Goal: Task Accomplishment & Management: Use online tool/utility

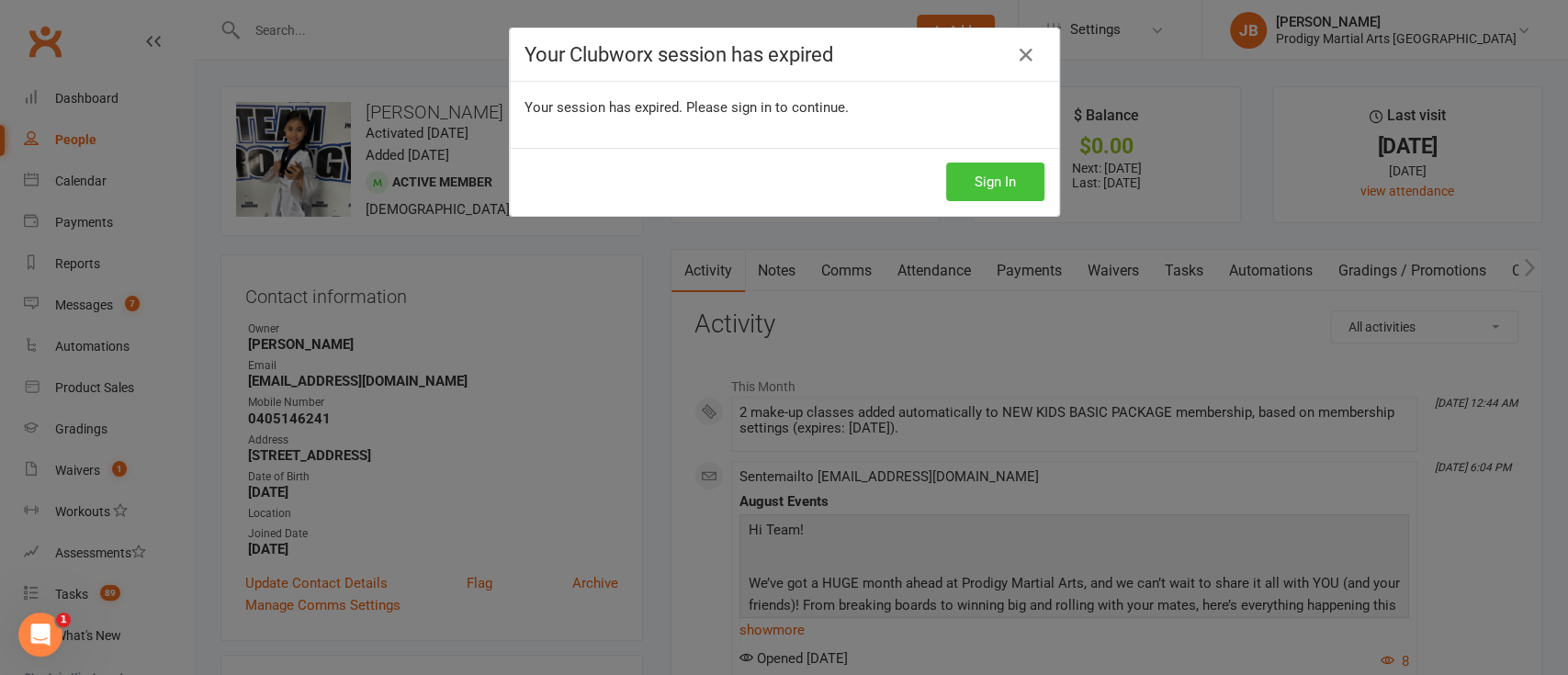
click at [1012, 181] on button "Sign In" at bounding box center [995, 181] width 98 height 38
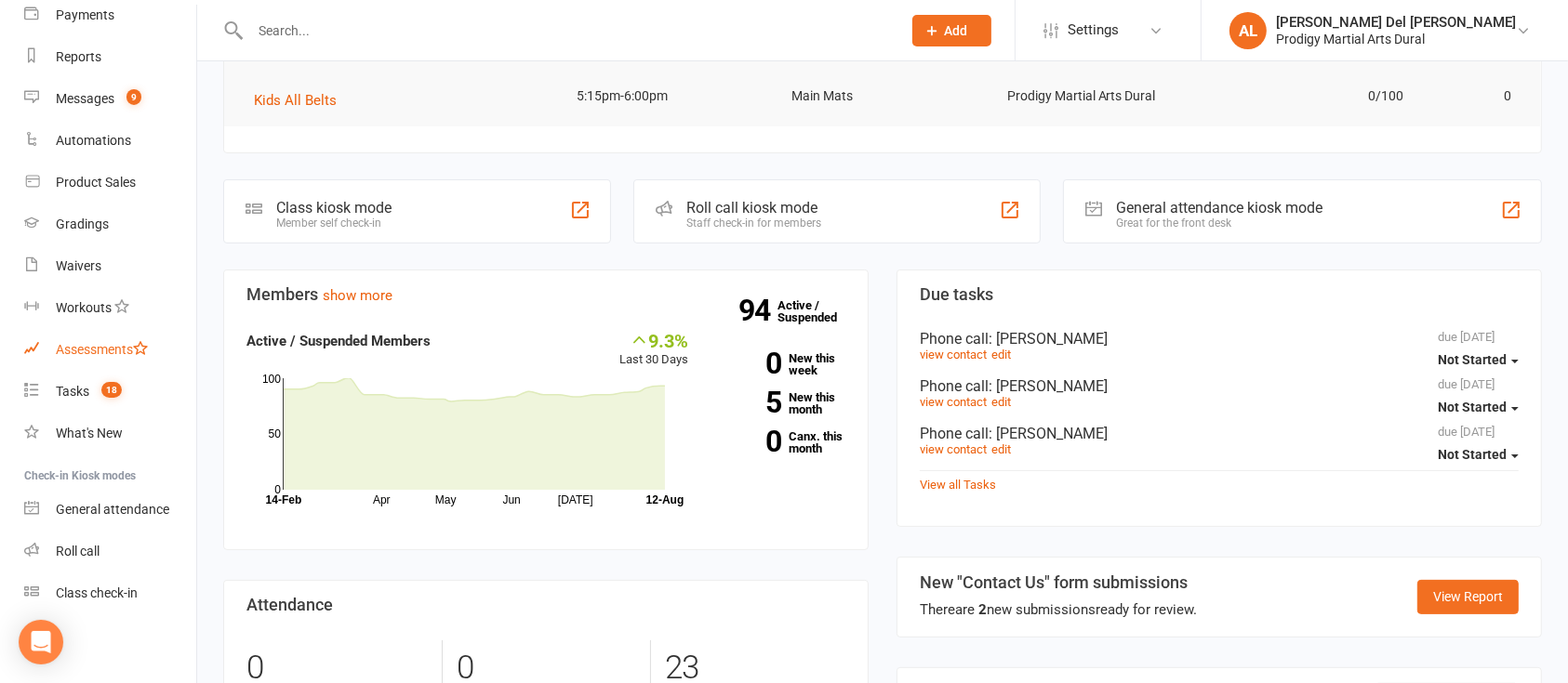
scroll to position [333, 0]
click at [102, 574] on link "Class check-in" at bounding box center [111, 593] width 172 height 42
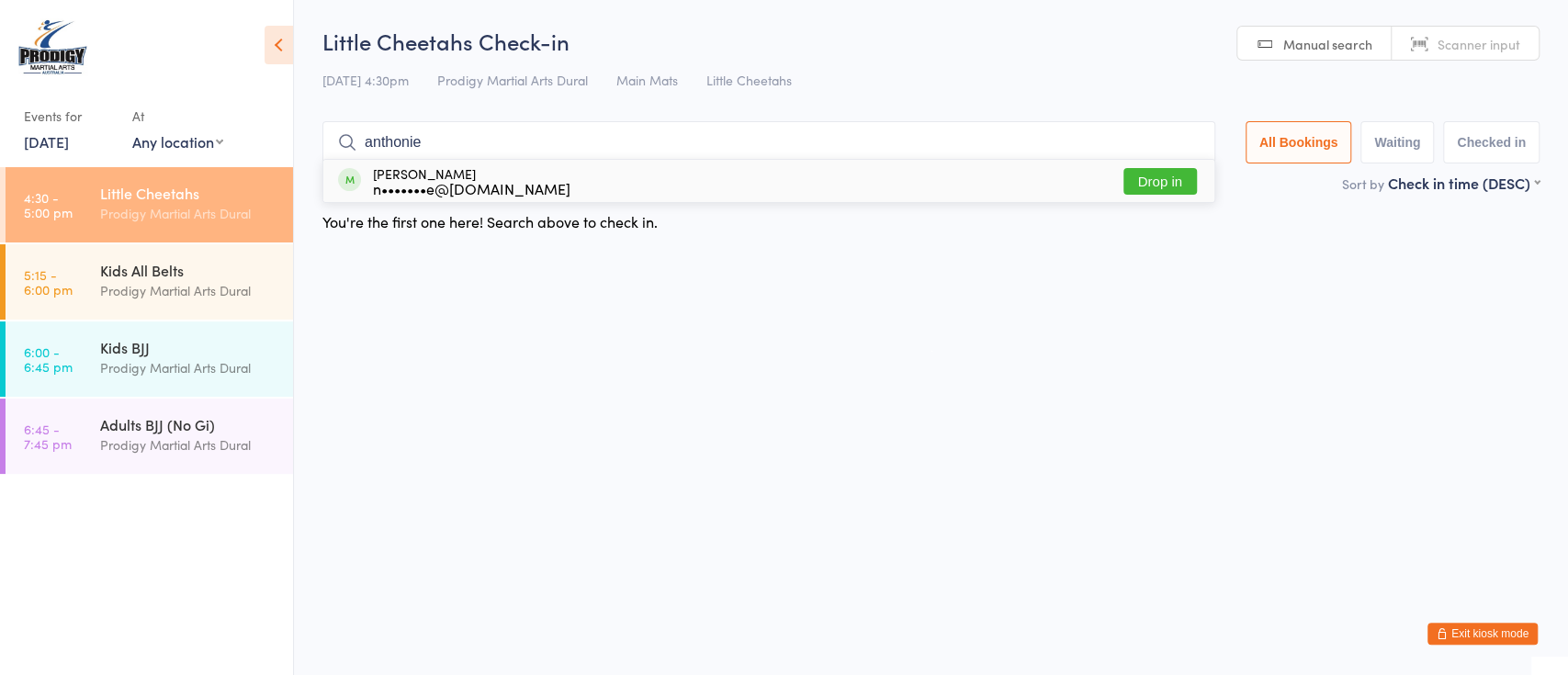
type input "anthonie"
click at [1000, 190] on div "[PERSON_NAME] n•••••••e@[DOMAIN_NAME] Drop in" at bounding box center [768, 180] width 891 height 42
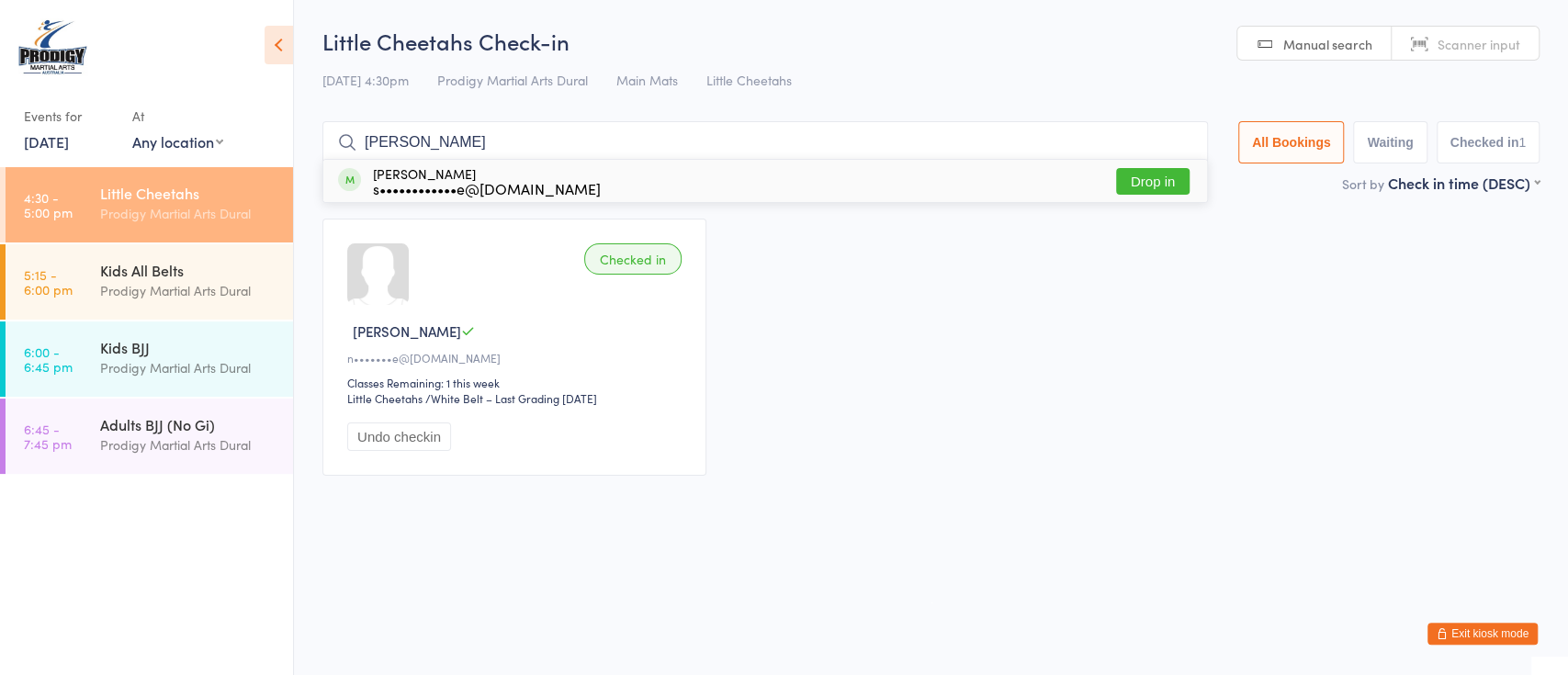
type input "[PERSON_NAME]"
click at [1139, 184] on button "Drop in" at bounding box center [1153, 181] width 74 height 27
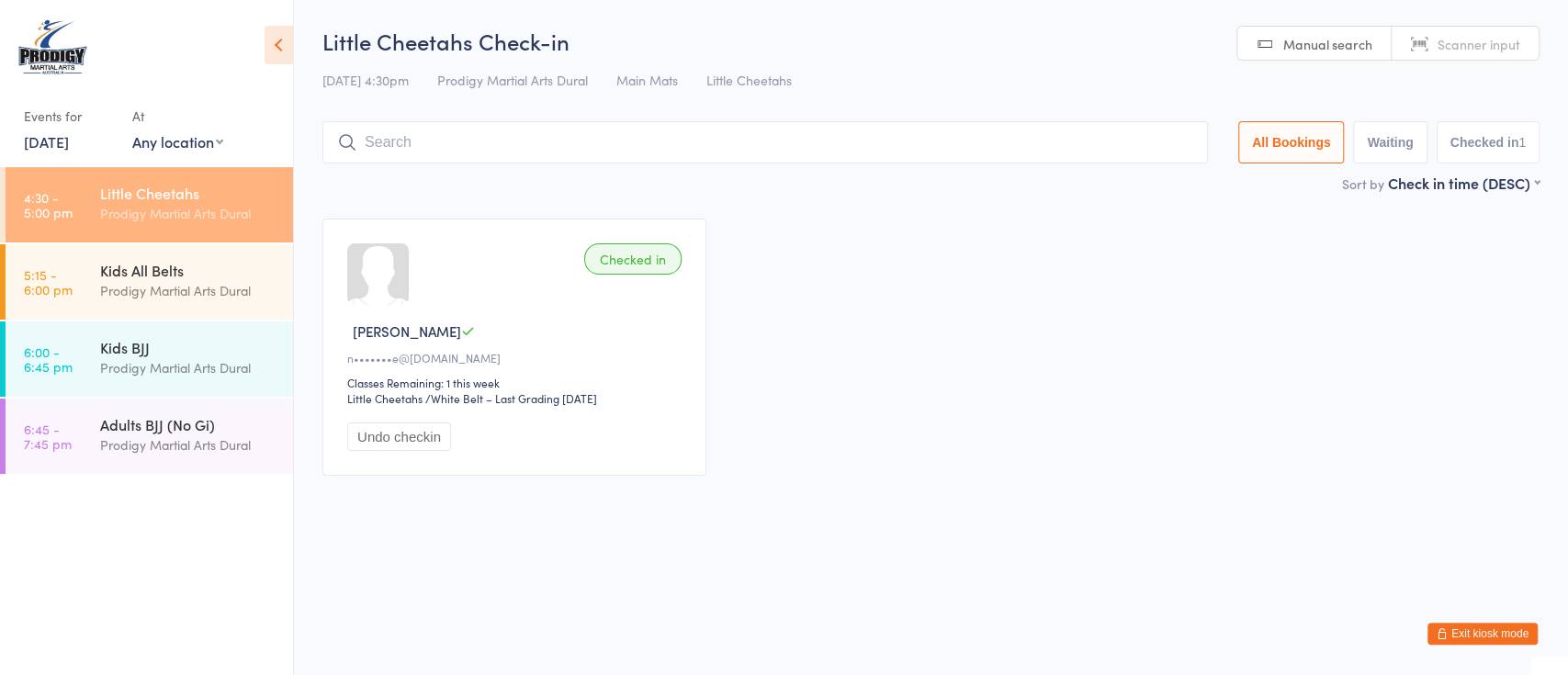
click at [1139, 184] on div "Sort by Check in time (DESC) First name (ASC) First name (DESC) Last name (ASC)…" at bounding box center [931, 183] width 1217 height 21
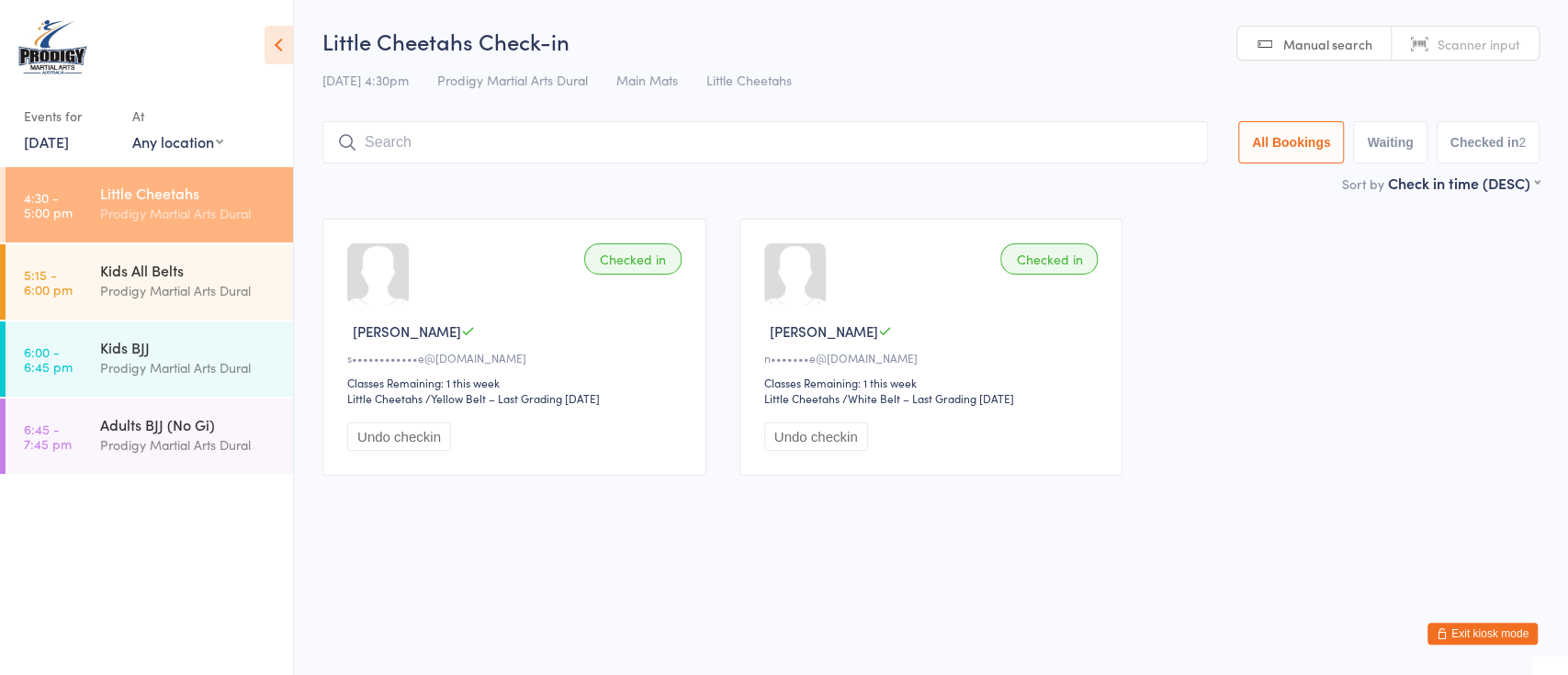
click at [1071, 122] on input "search" at bounding box center [764, 142] width 886 height 42
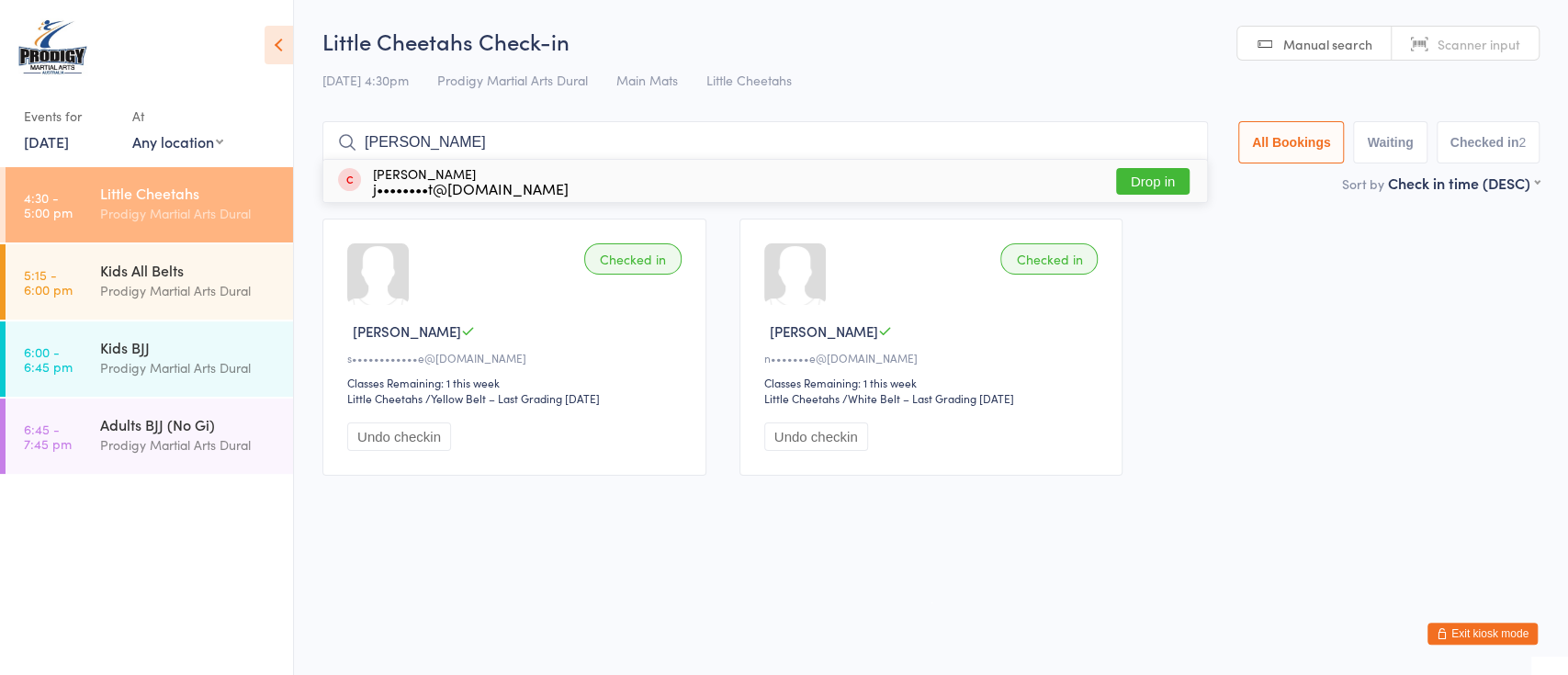
type input "[PERSON_NAME]"
click at [1122, 181] on button "Drop in" at bounding box center [1153, 181] width 74 height 27
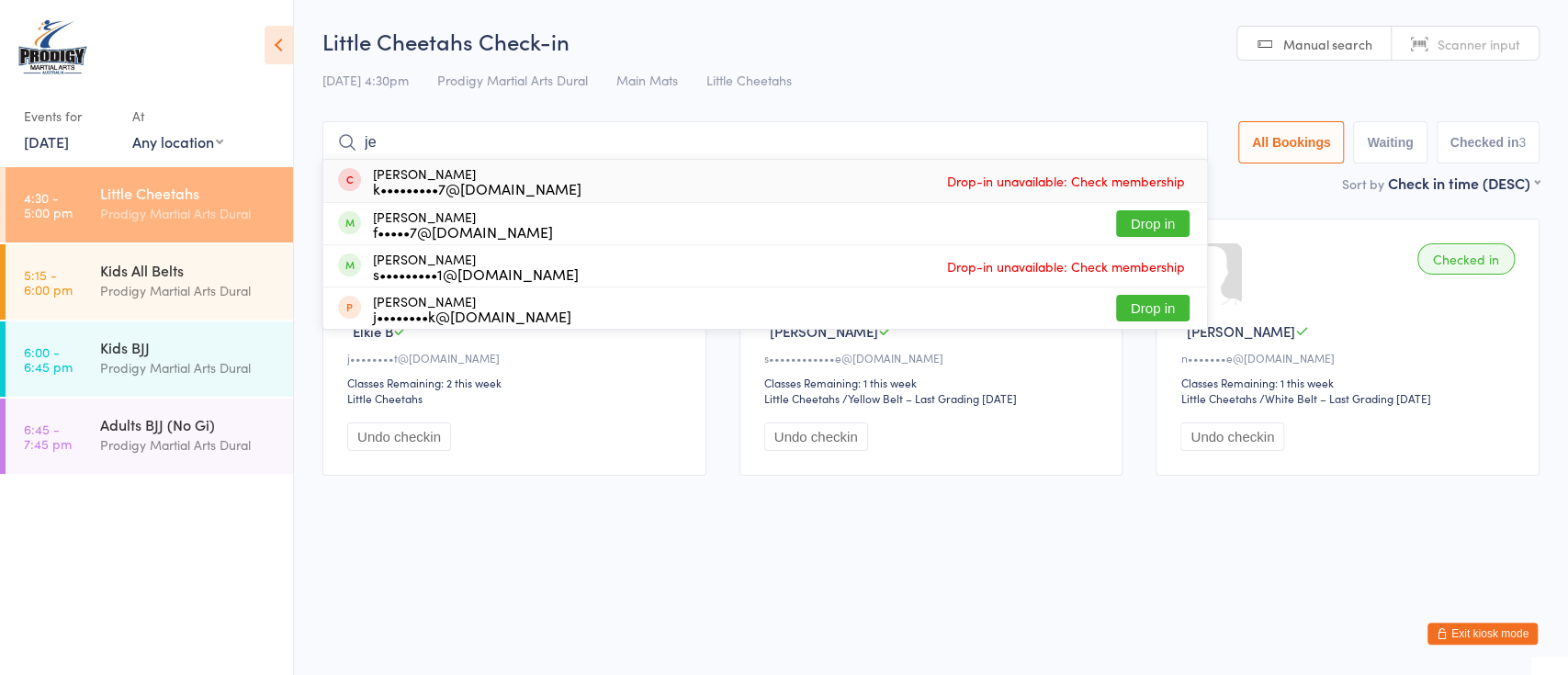
type input "j"
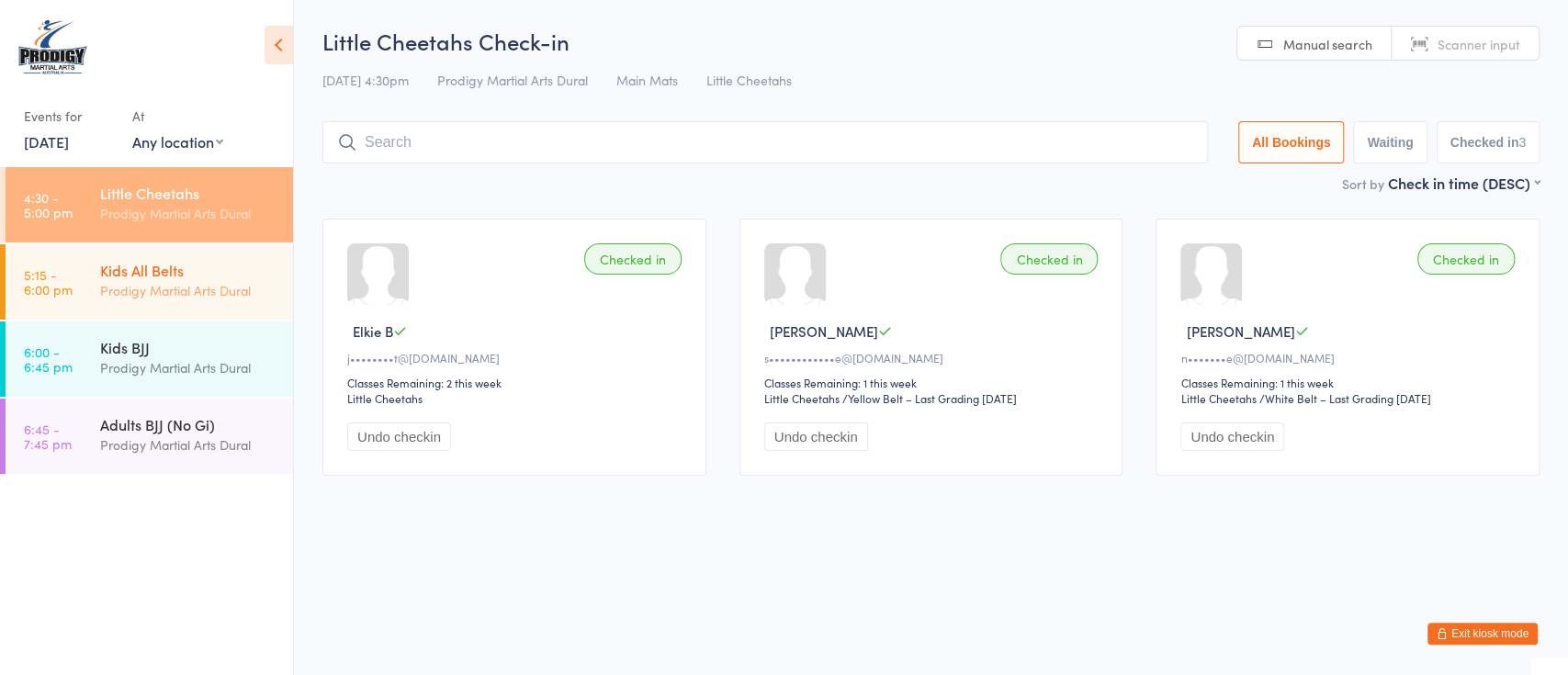
click at [204, 268] on div "Kids All Belts" at bounding box center [189, 271] width 177 height 21
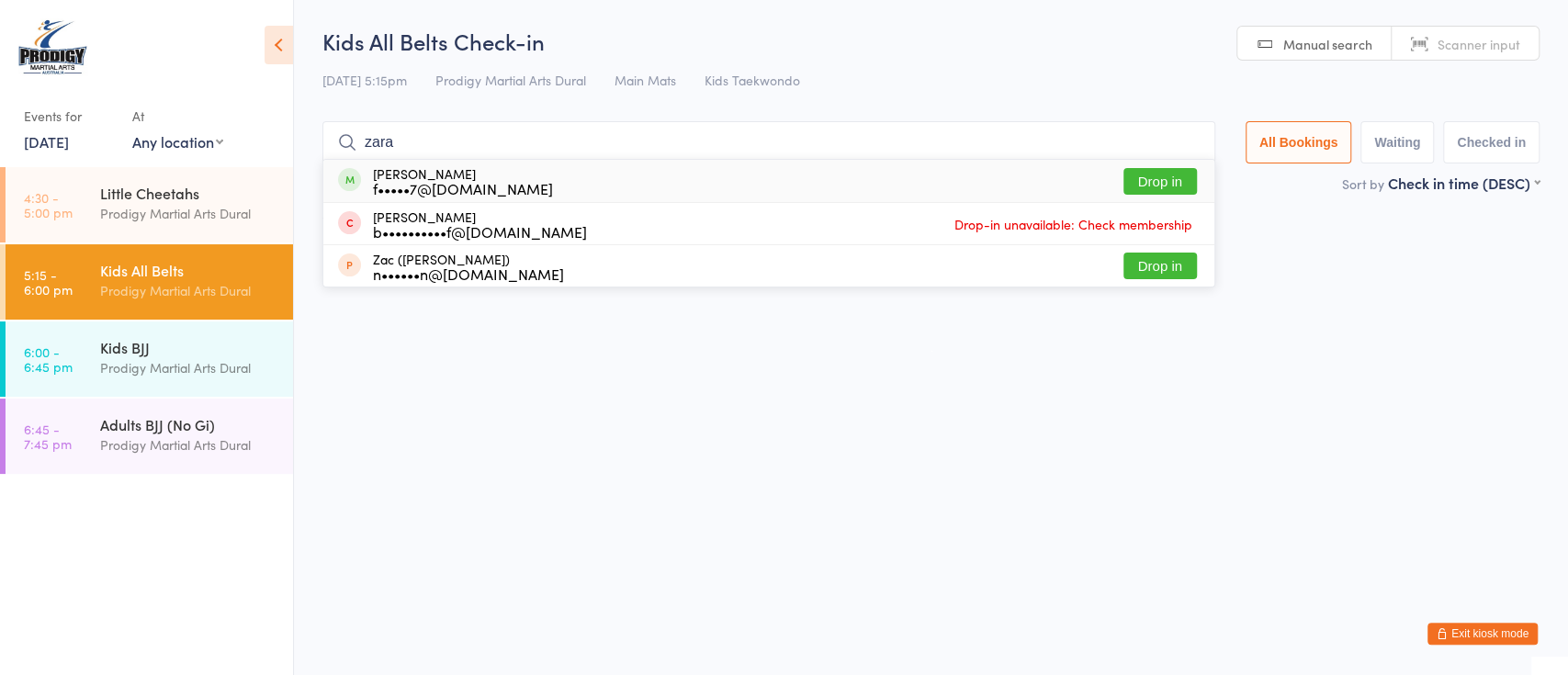
type input "zara"
click at [1179, 179] on button "Drop in" at bounding box center [1160, 181] width 74 height 27
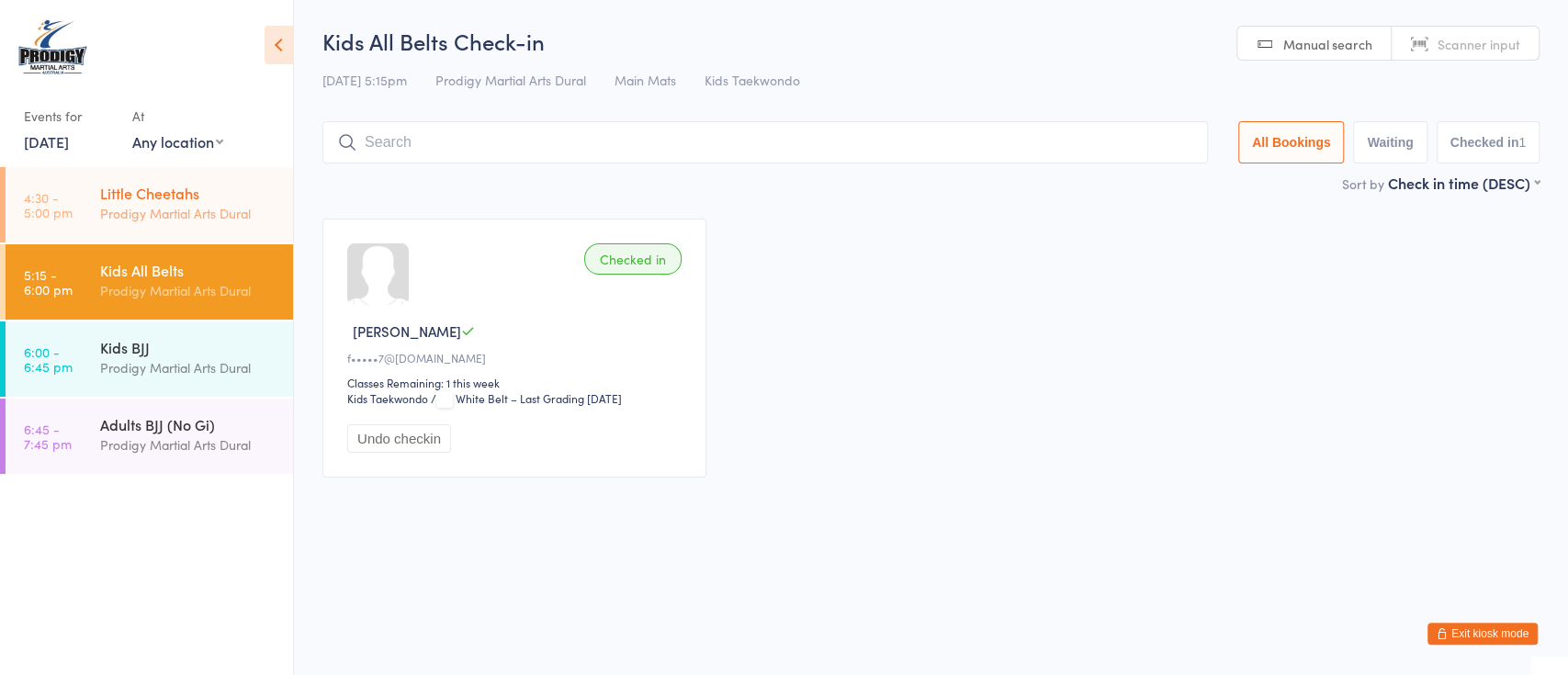
click at [142, 194] on div "Little Cheetahs" at bounding box center [189, 193] width 177 height 21
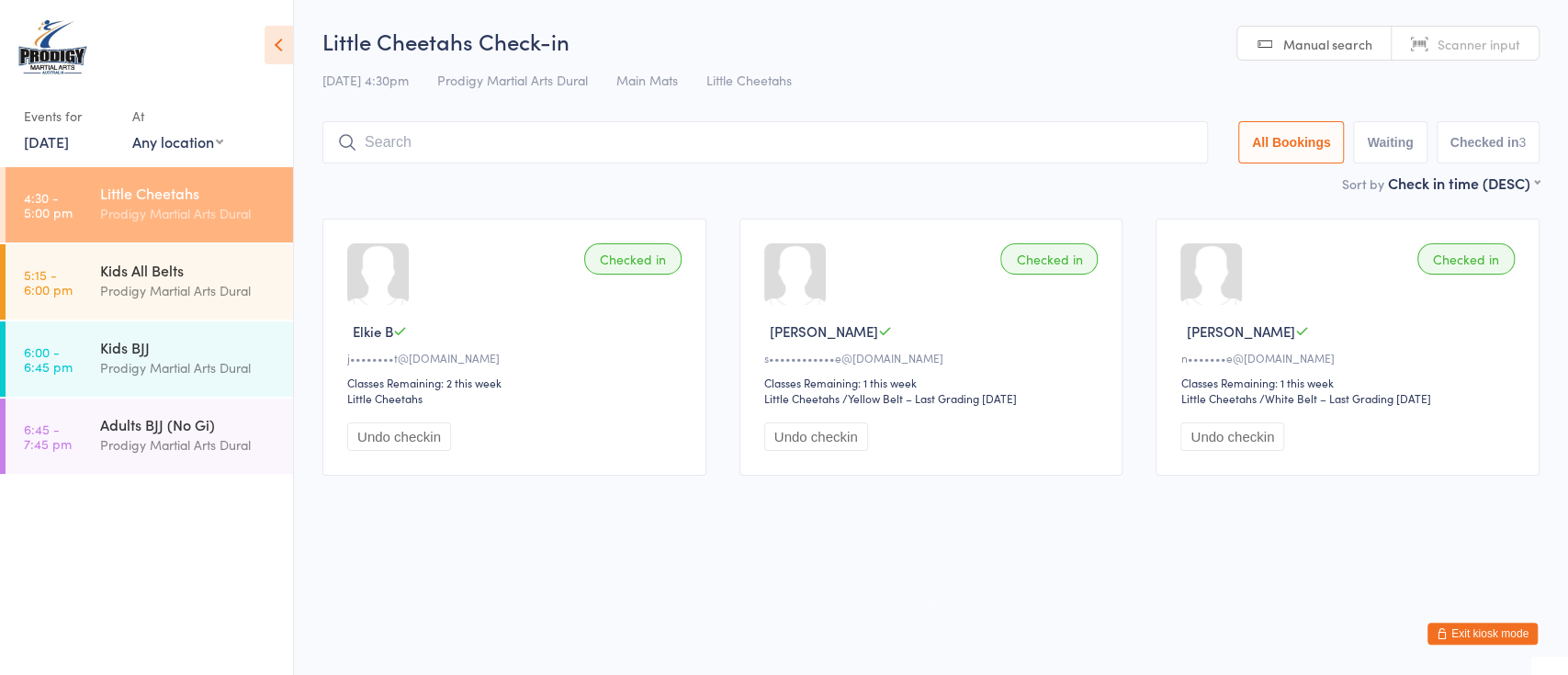
click at [1493, 388] on div "Classes Remaining: 1 this week" at bounding box center [1351, 383] width 340 height 16
click at [1321, 312] on div "Checked in Anthony T n•••••••e@gmail.com Classes Remaining: 1 this week Little …" at bounding box center [1347, 347] width 384 height 258
click at [109, 247] on div "Kids All Belts Prodigy Martial Arts Dural" at bounding box center [196, 281] width 193 height 73
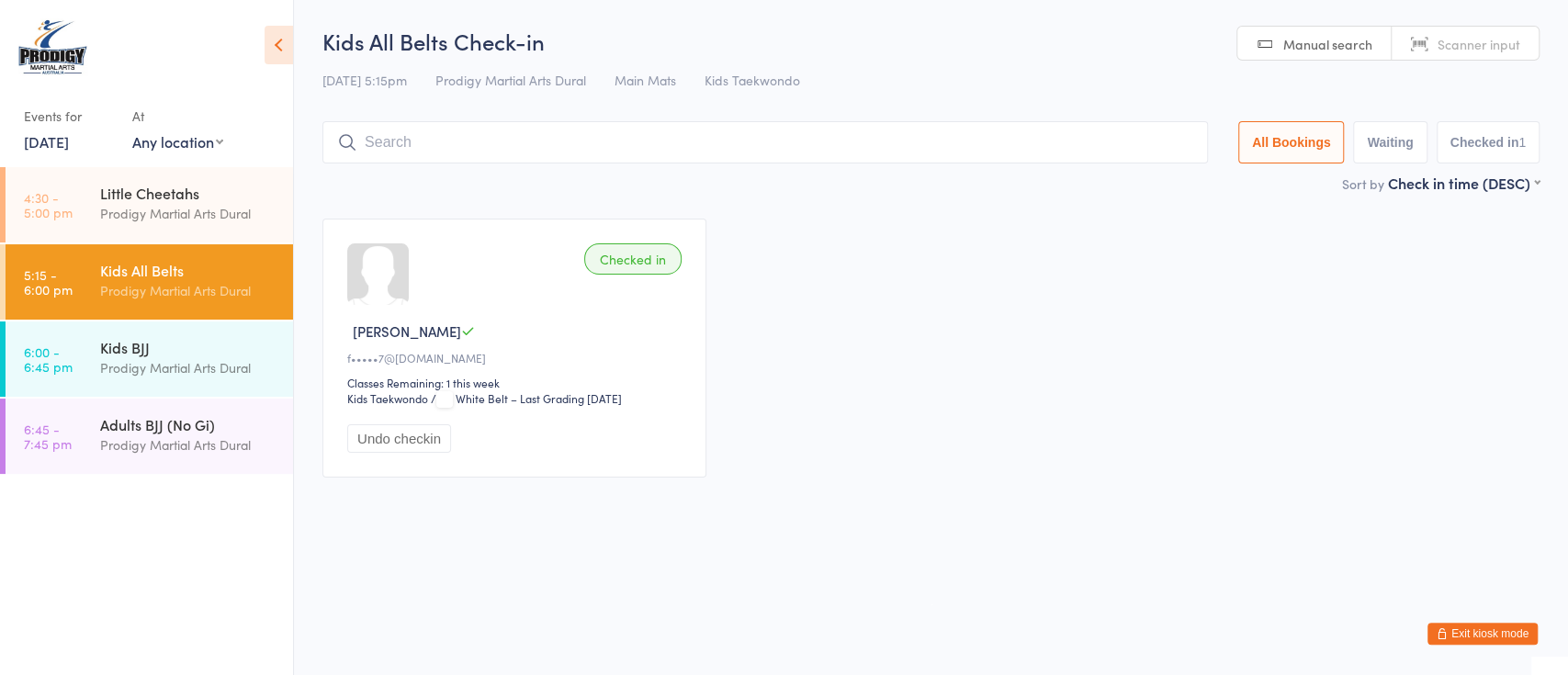
click at [582, 142] on input "search" at bounding box center [764, 142] width 886 height 42
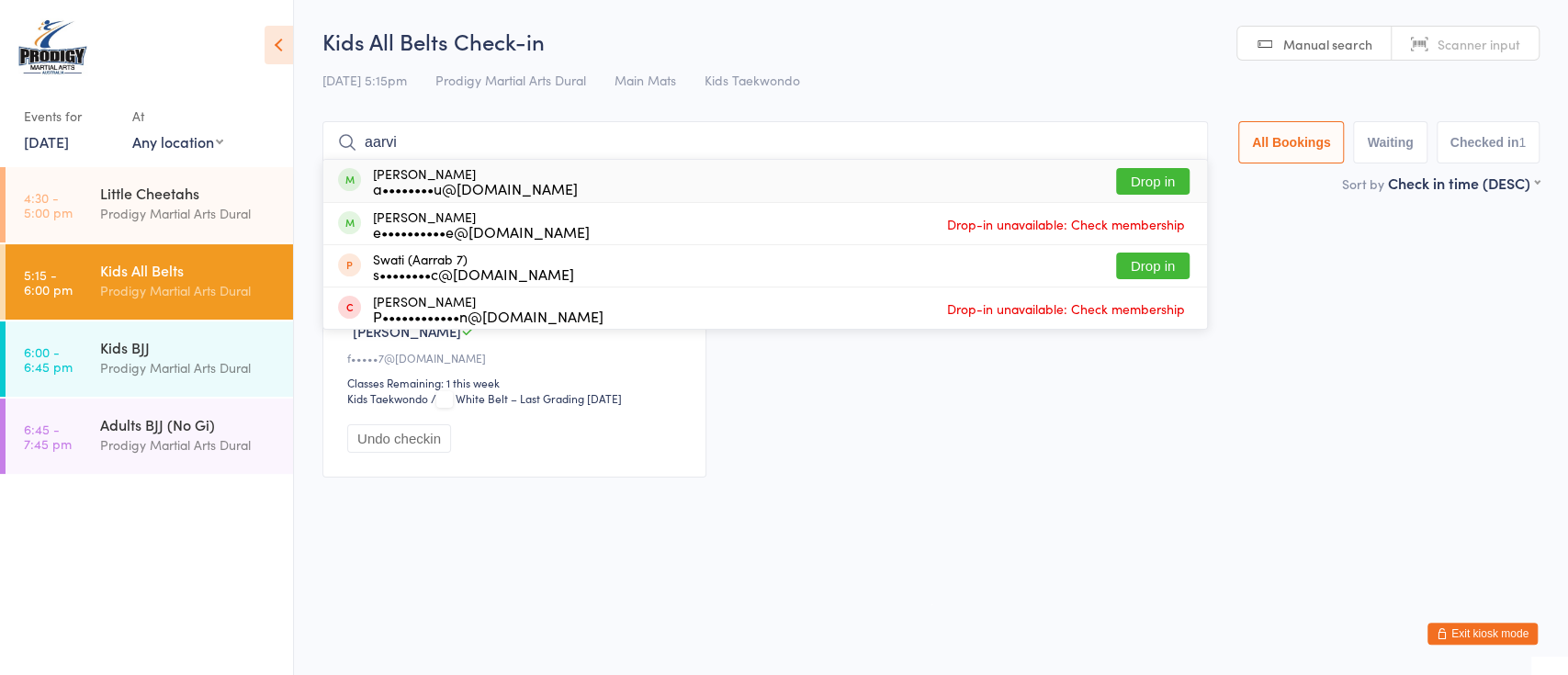
type input "aarvi"
click at [1127, 186] on button "Drop in" at bounding box center [1153, 181] width 74 height 27
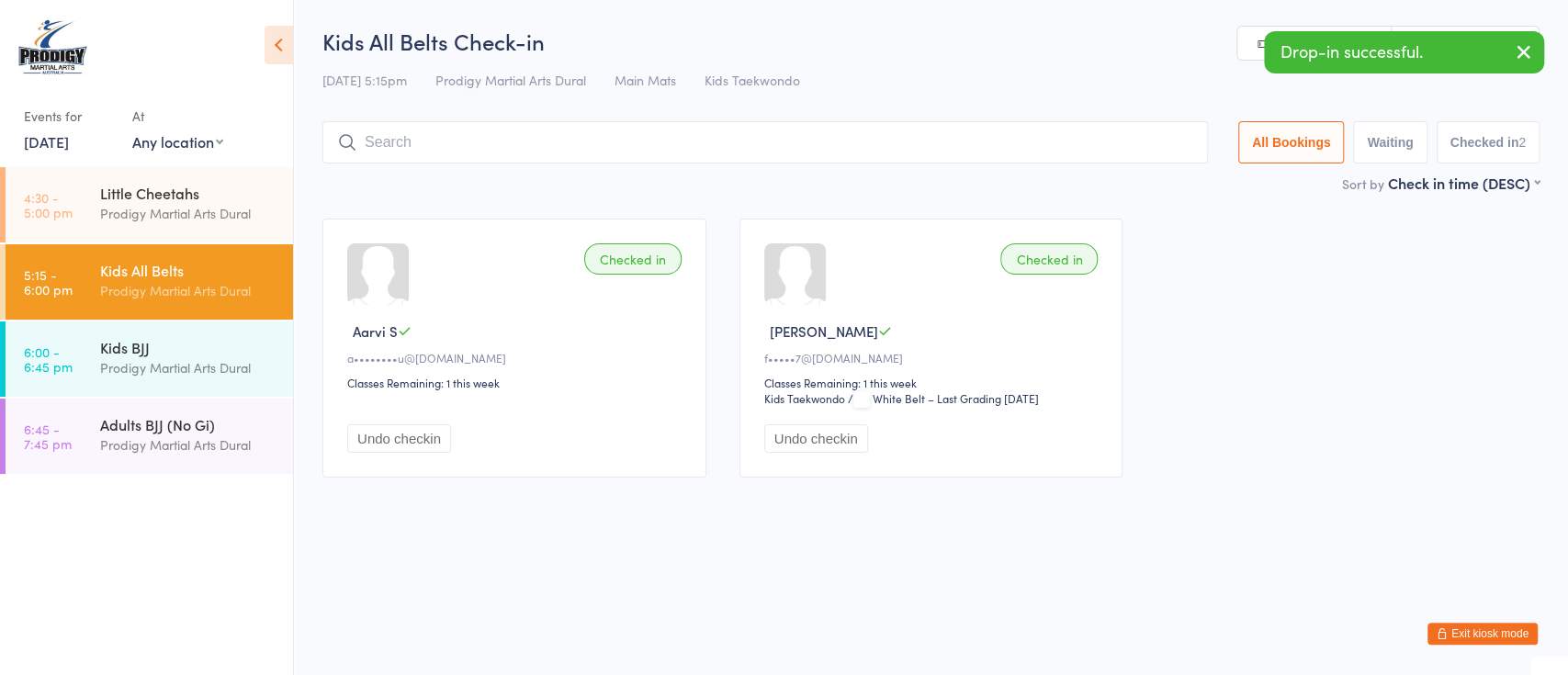
click at [803, 144] on input "search" at bounding box center [764, 142] width 886 height 42
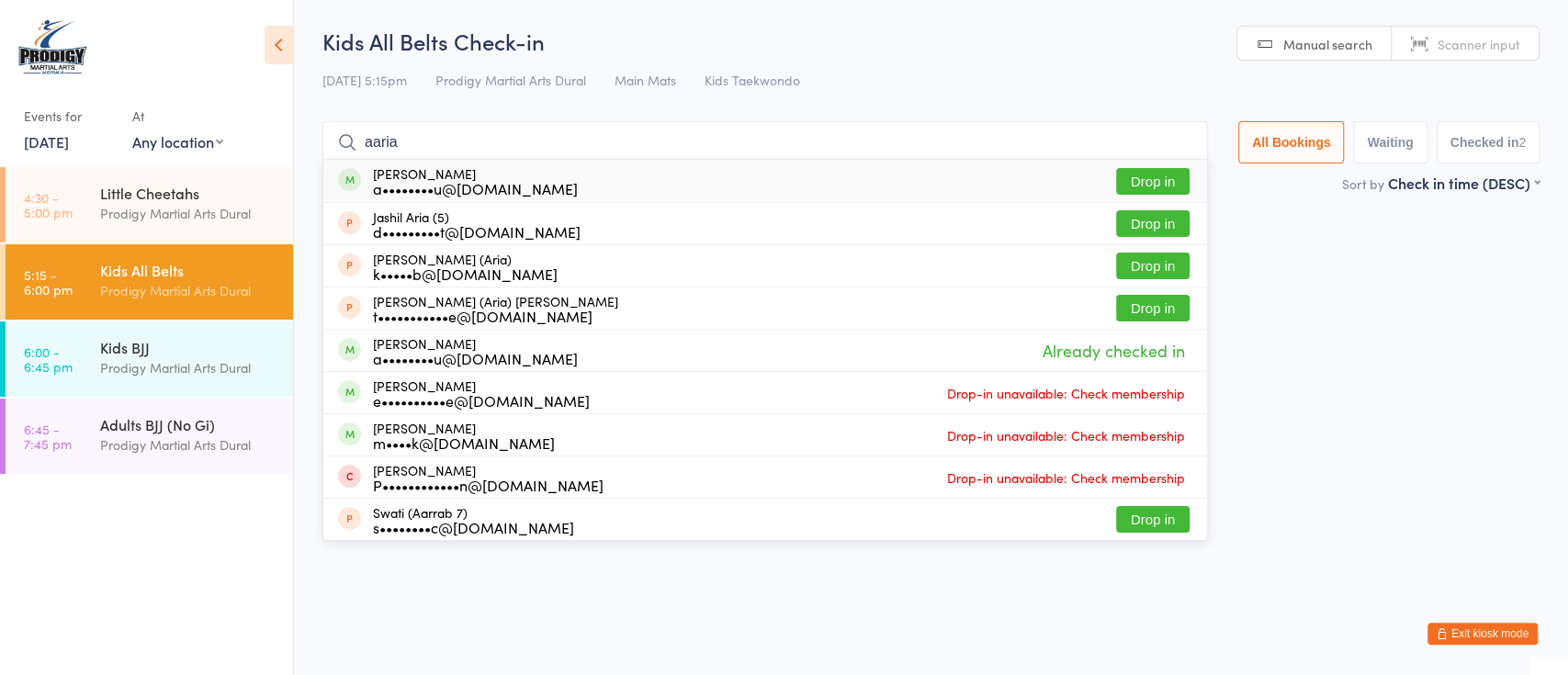
type input "aaria"
click at [1151, 178] on button "Drop in" at bounding box center [1153, 181] width 74 height 27
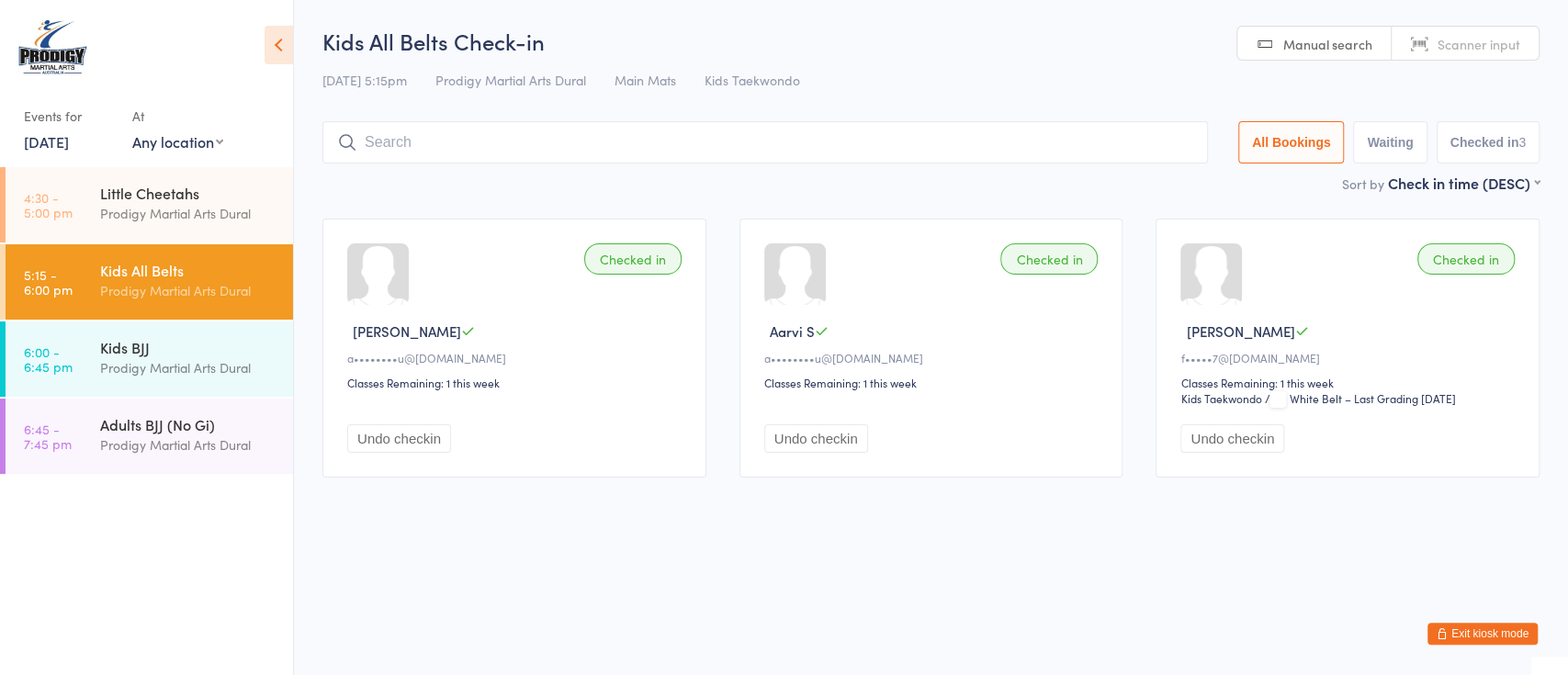
click at [1068, 152] on input "search" at bounding box center [764, 142] width 886 height 42
click at [1057, 153] on input "search" at bounding box center [764, 142] width 886 height 42
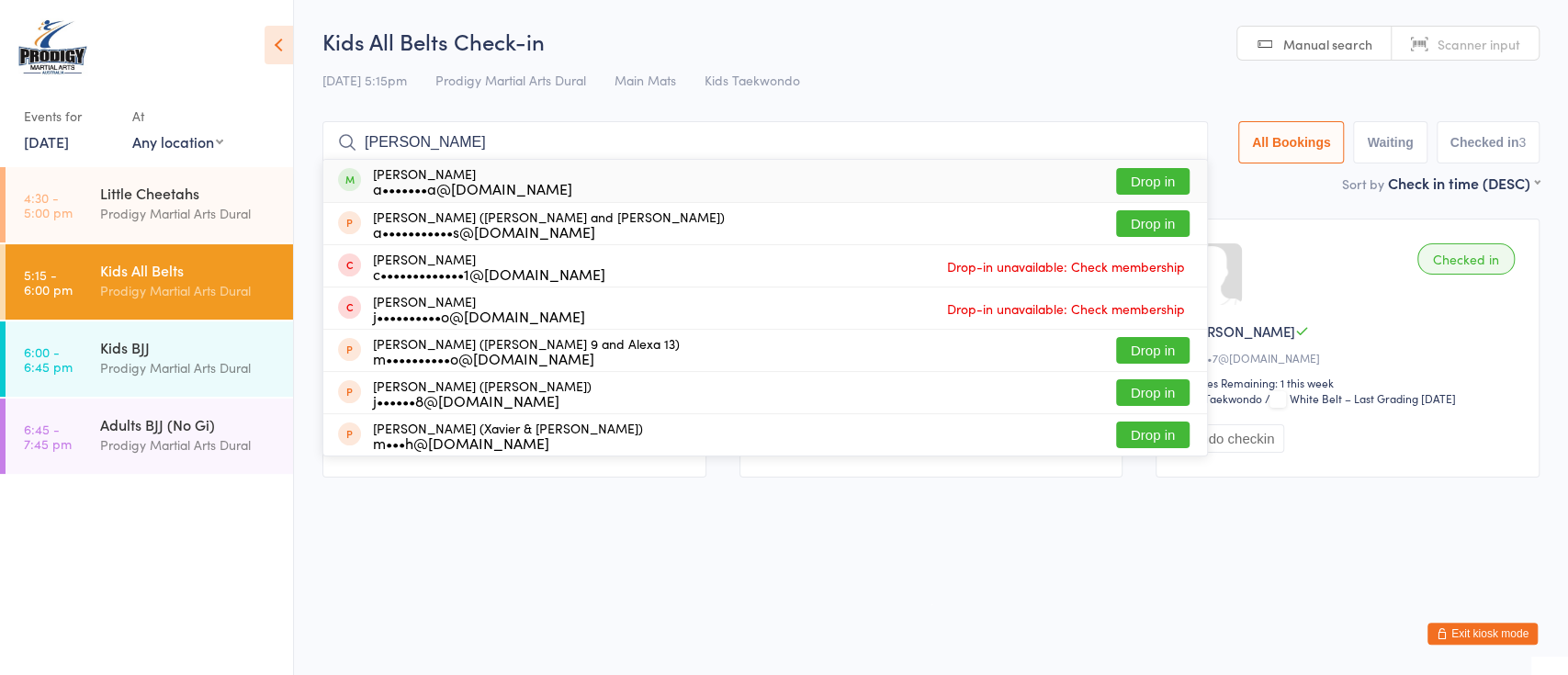
type input "alexander"
click at [1170, 178] on button "Drop in" at bounding box center [1153, 181] width 74 height 27
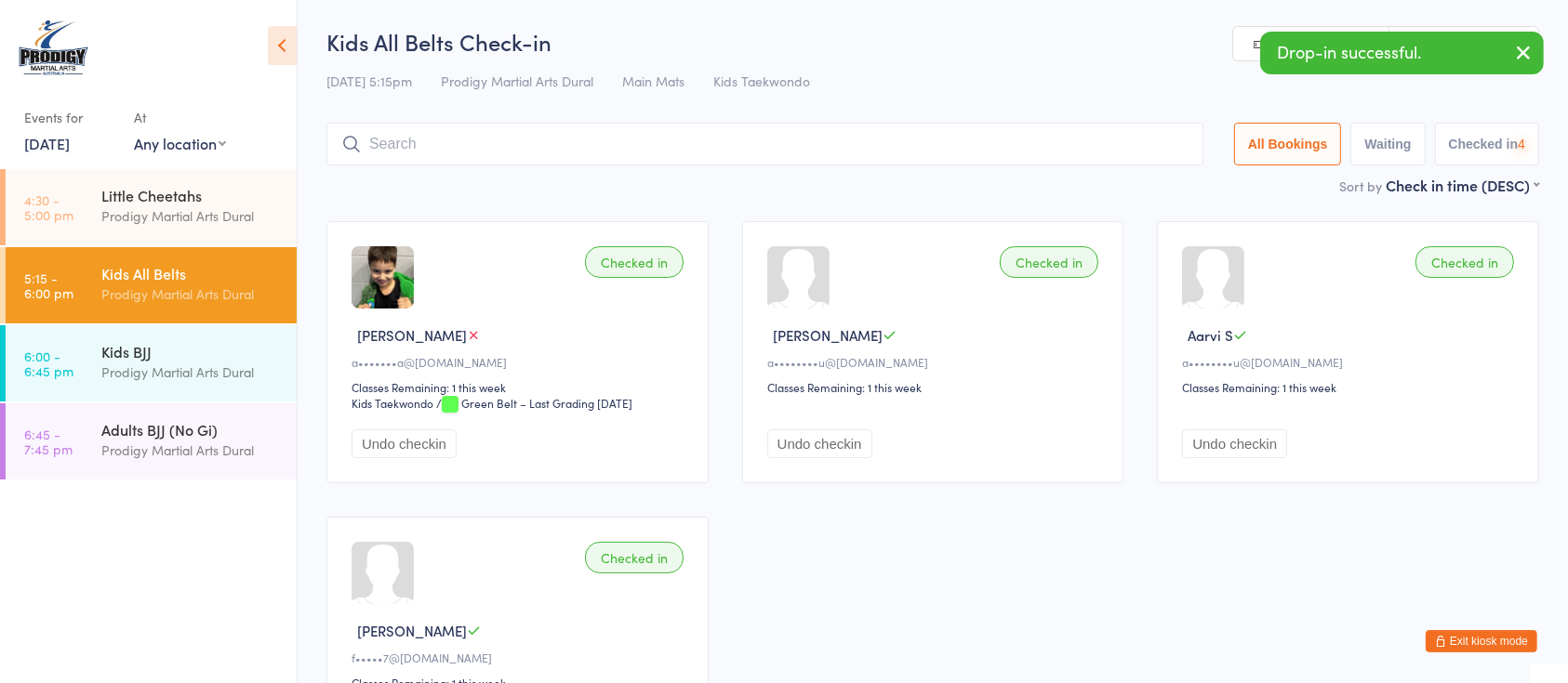
click at [1028, 154] on input "search" at bounding box center [765, 144] width 877 height 43
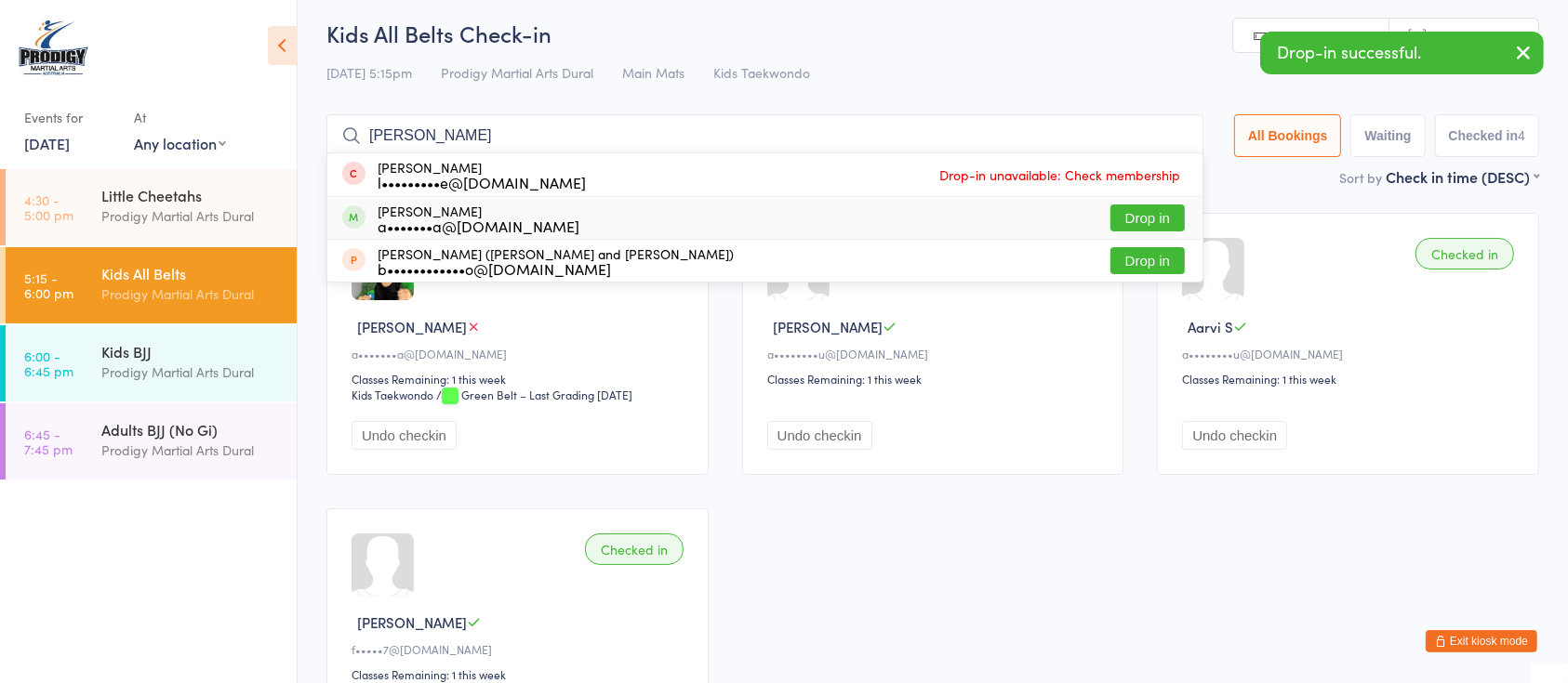
type input "louise"
click at [1115, 216] on button "Drop in" at bounding box center [1147, 218] width 75 height 27
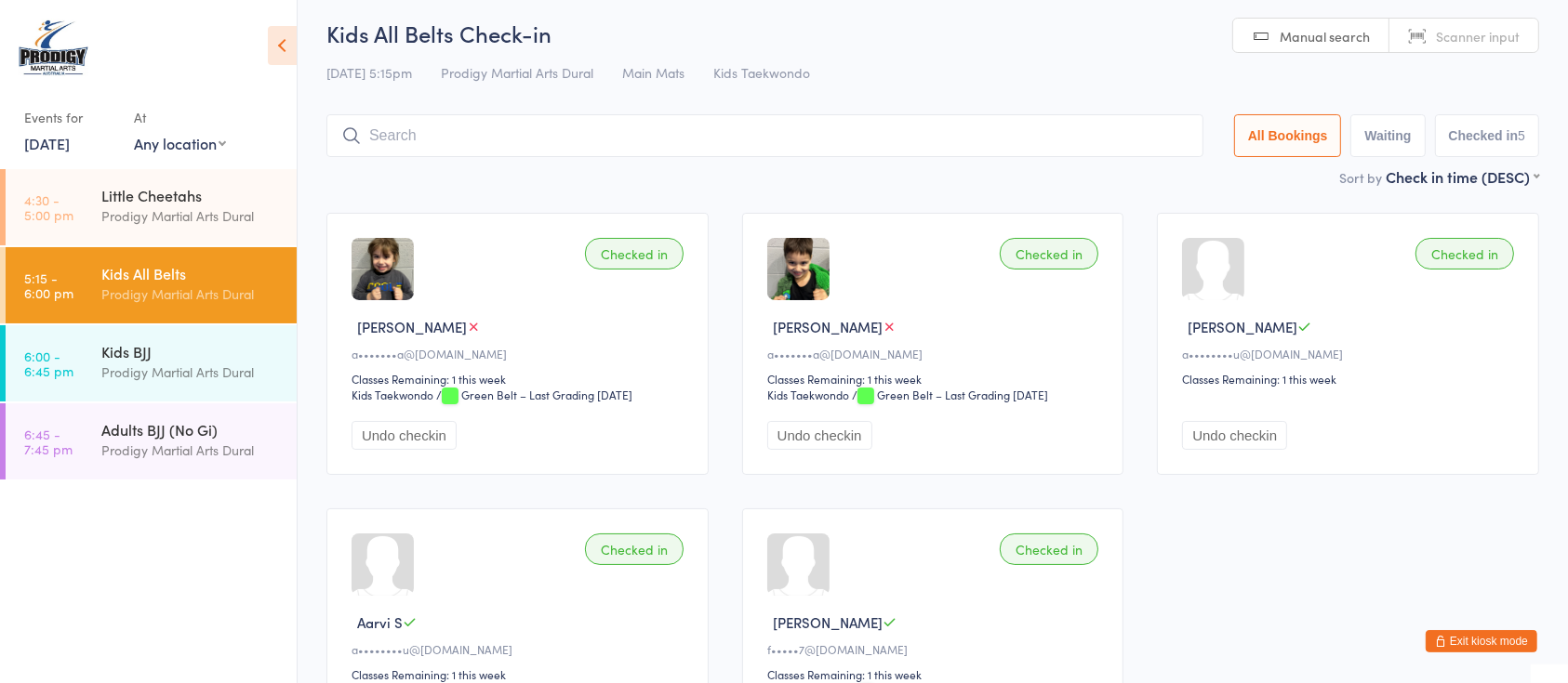
click at [599, 125] on input "search" at bounding box center [765, 135] width 877 height 43
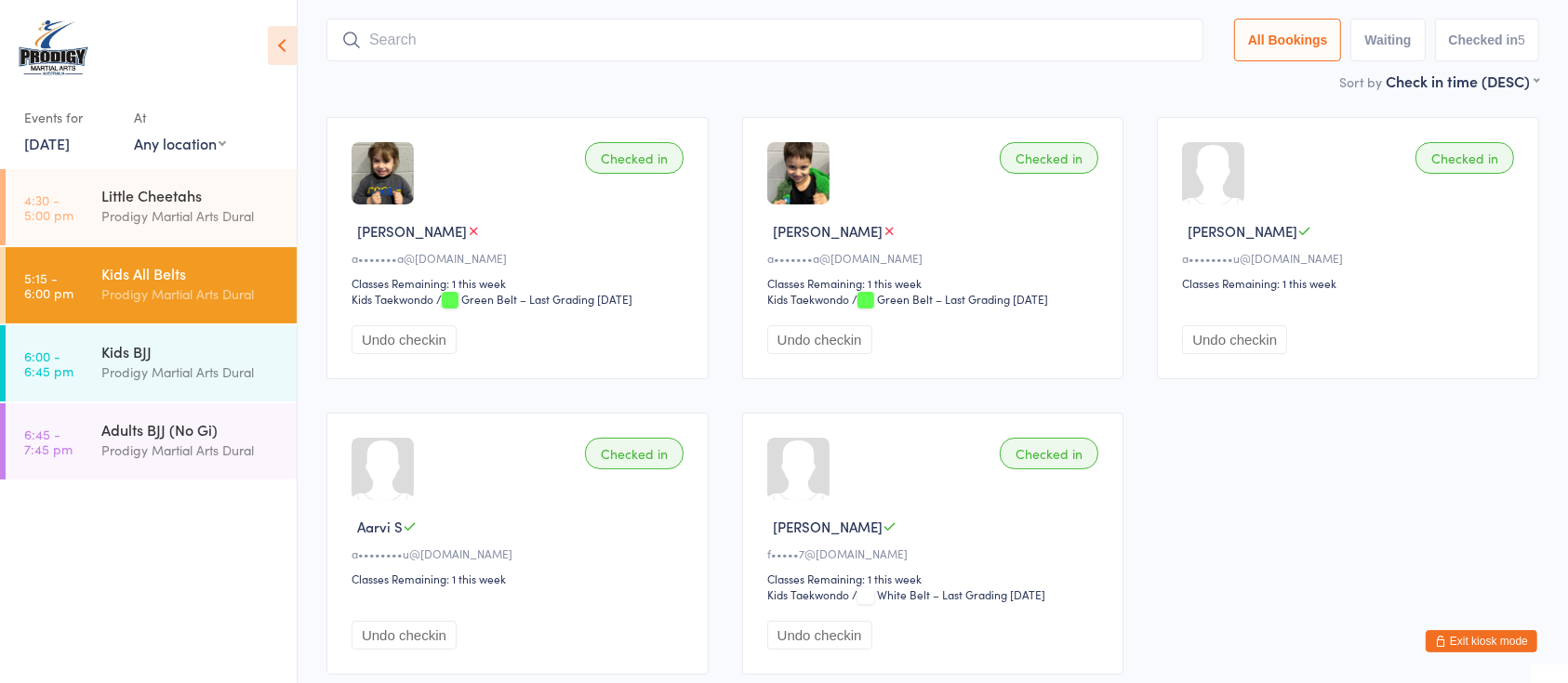
scroll to position [123, 0]
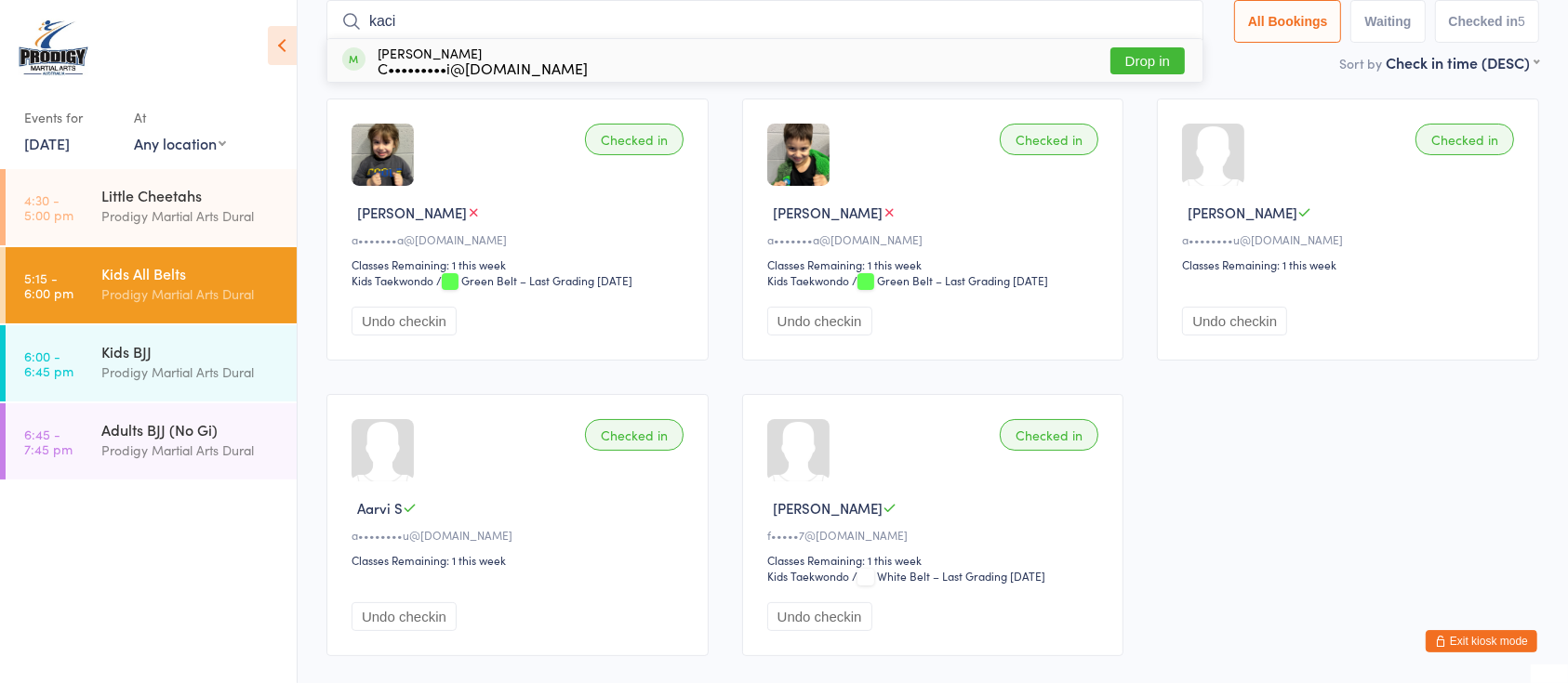
type input "kaci"
click at [1111, 56] on button "Drop in" at bounding box center [1147, 60] width 75 height 27
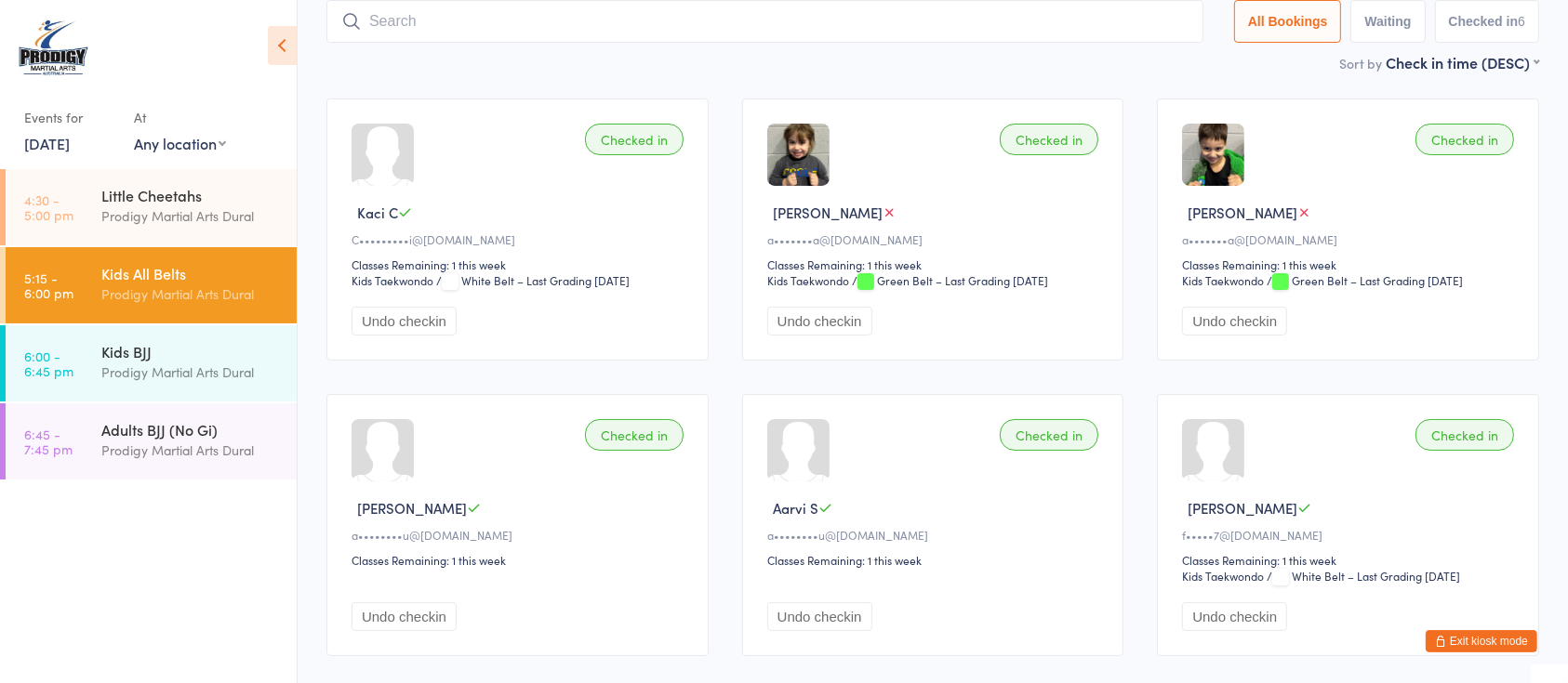
click at [692, 29] on input "search" at bounding box center [765, 21] width 877 height 43
type input "reye"
click at [1119, 62] on button "Drop in" at bounding box center [1147, 60] width 75 height 27
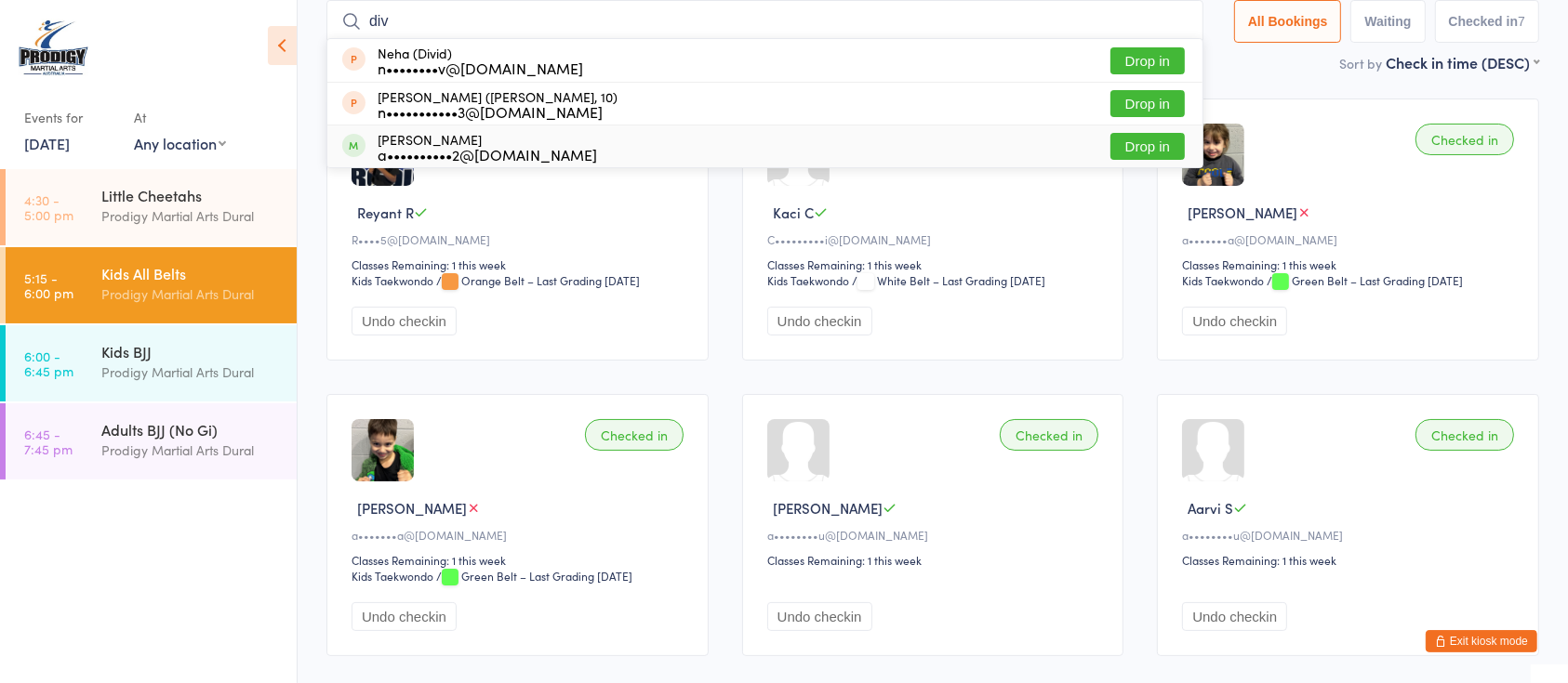
type input "div"
click at [1121, 147] on button "Drop in" at bounding box center [1147, 146] width 75 height 27
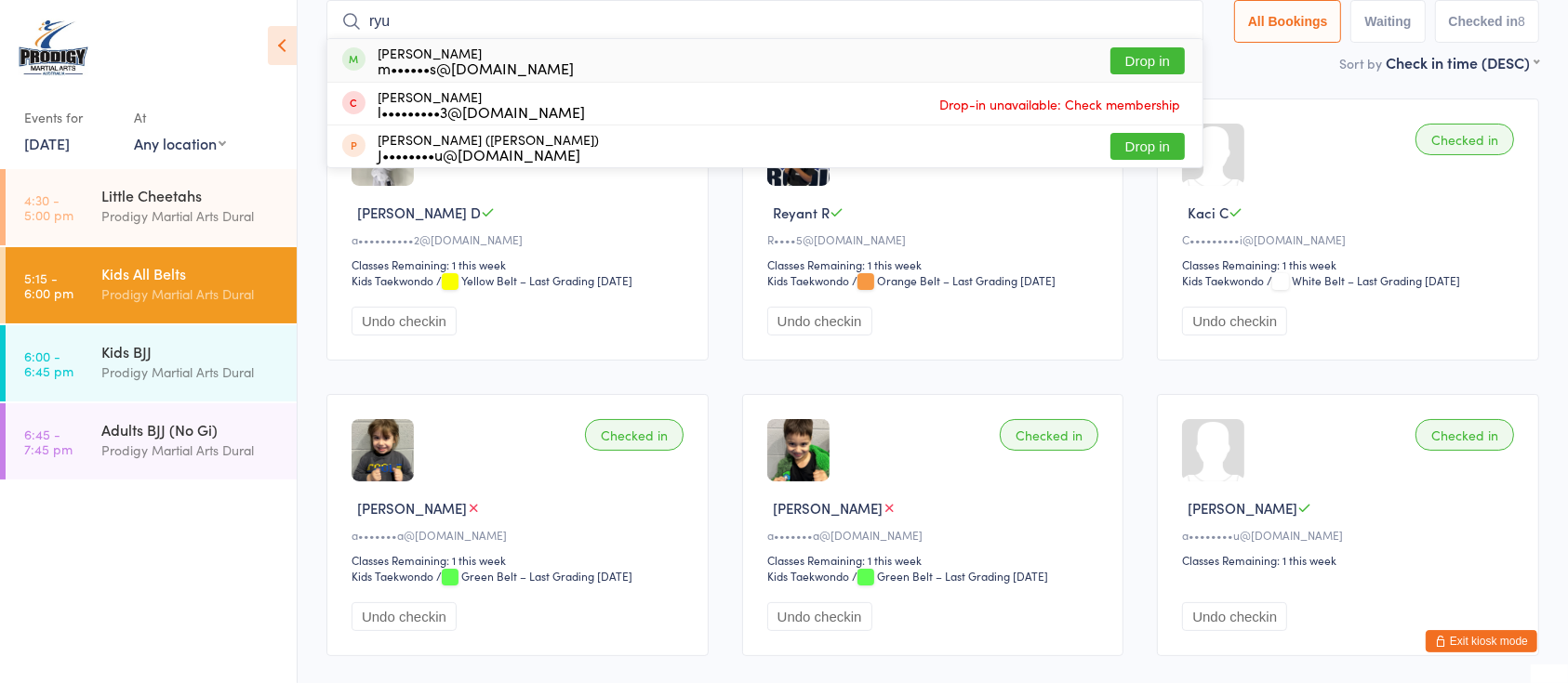
type input "ryu"
click at [1146, 60] on button "Drop in" at bounding box center [1147, 60] width 75 height 27
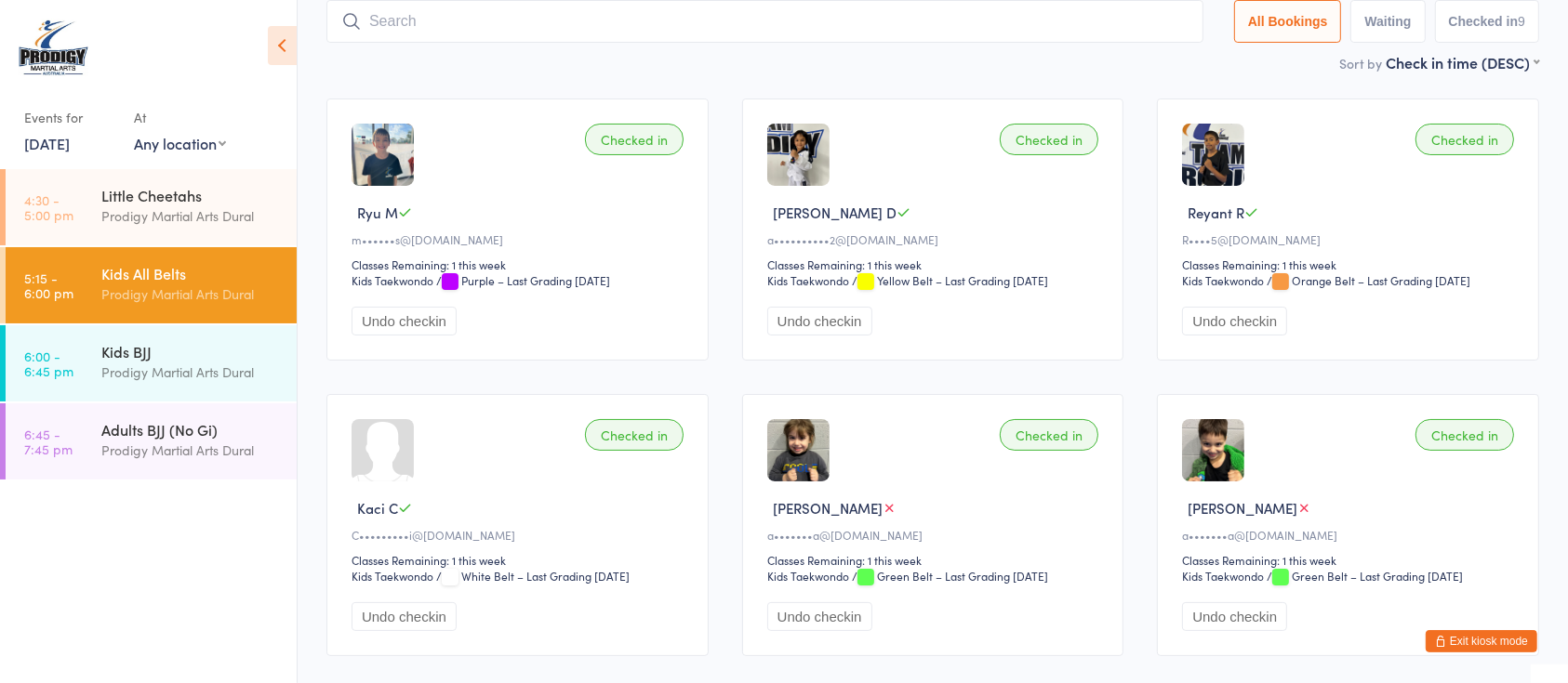
click at [0, 615] on ul "4:30 - 5:00 pm Little Cheetahs Prodigy Martial Arts Dural 5:15 - 6:00 pm Kids A…" at bounding box center [148, 426] width 297 height 514
click at [219, 384] on div "Kids BJJ Prodigy Martial Arts Dural" at bounding box center [198, 362] width 196 height 74
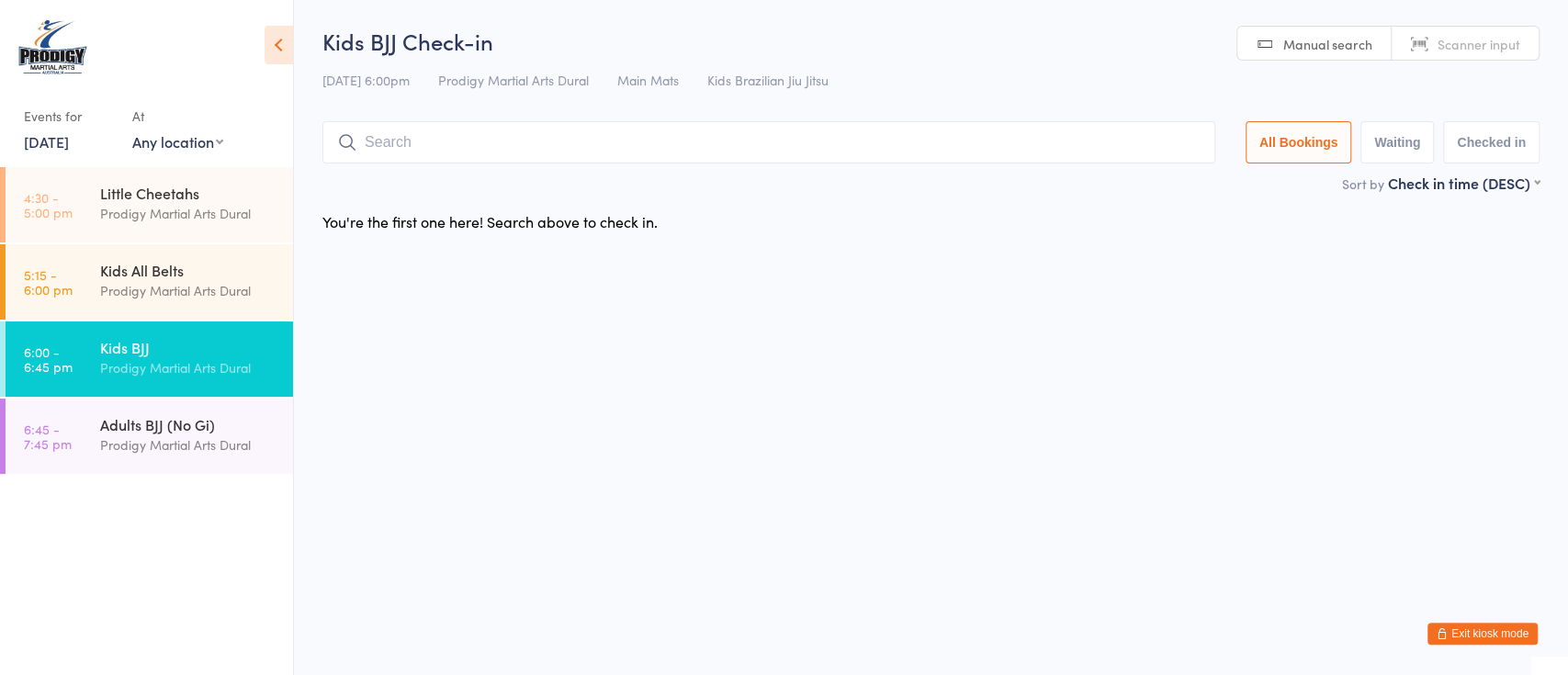
click at [553, 137] on input "search" at bounding box center [768, 142] width 893 height 42
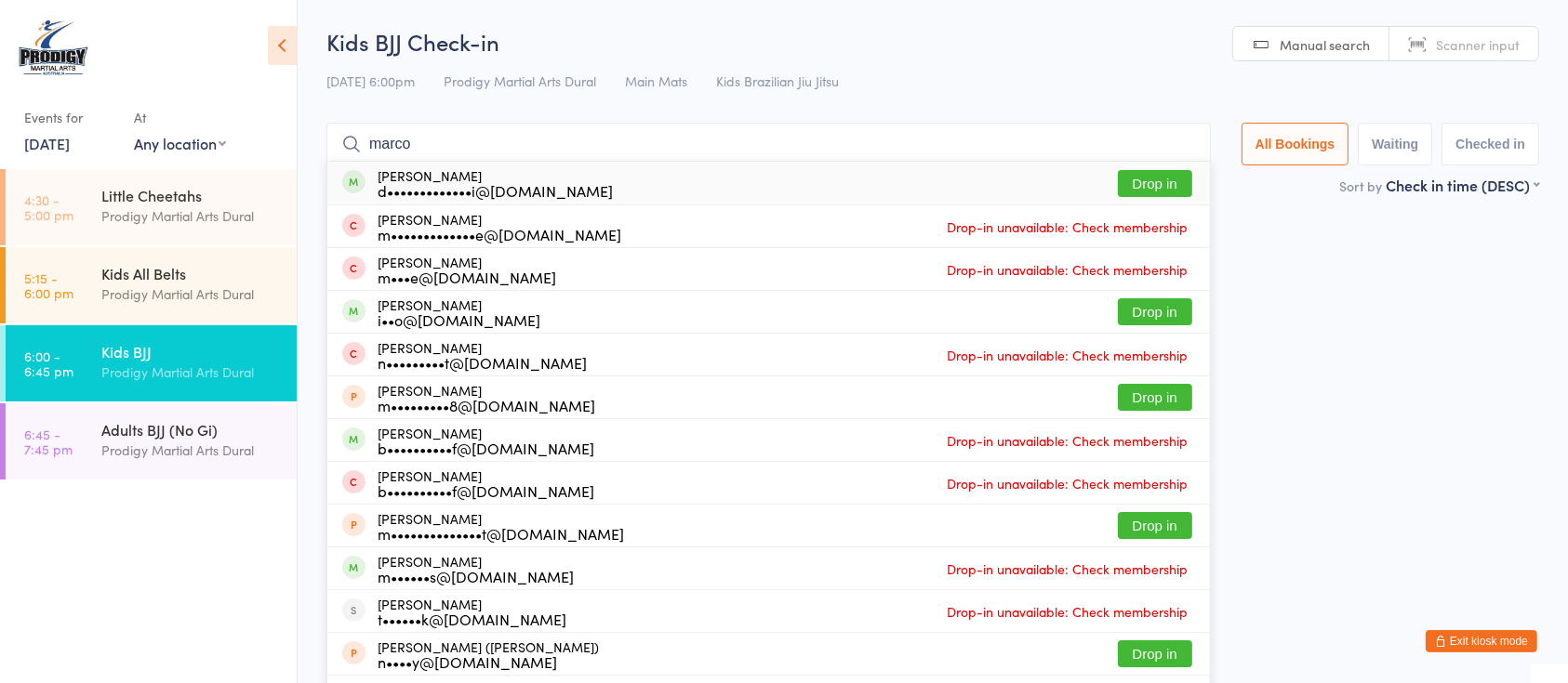
type input "marco"
click at [1162, 189] on button "Drop in" at bounding box center [1155, 183] width 75 height 27
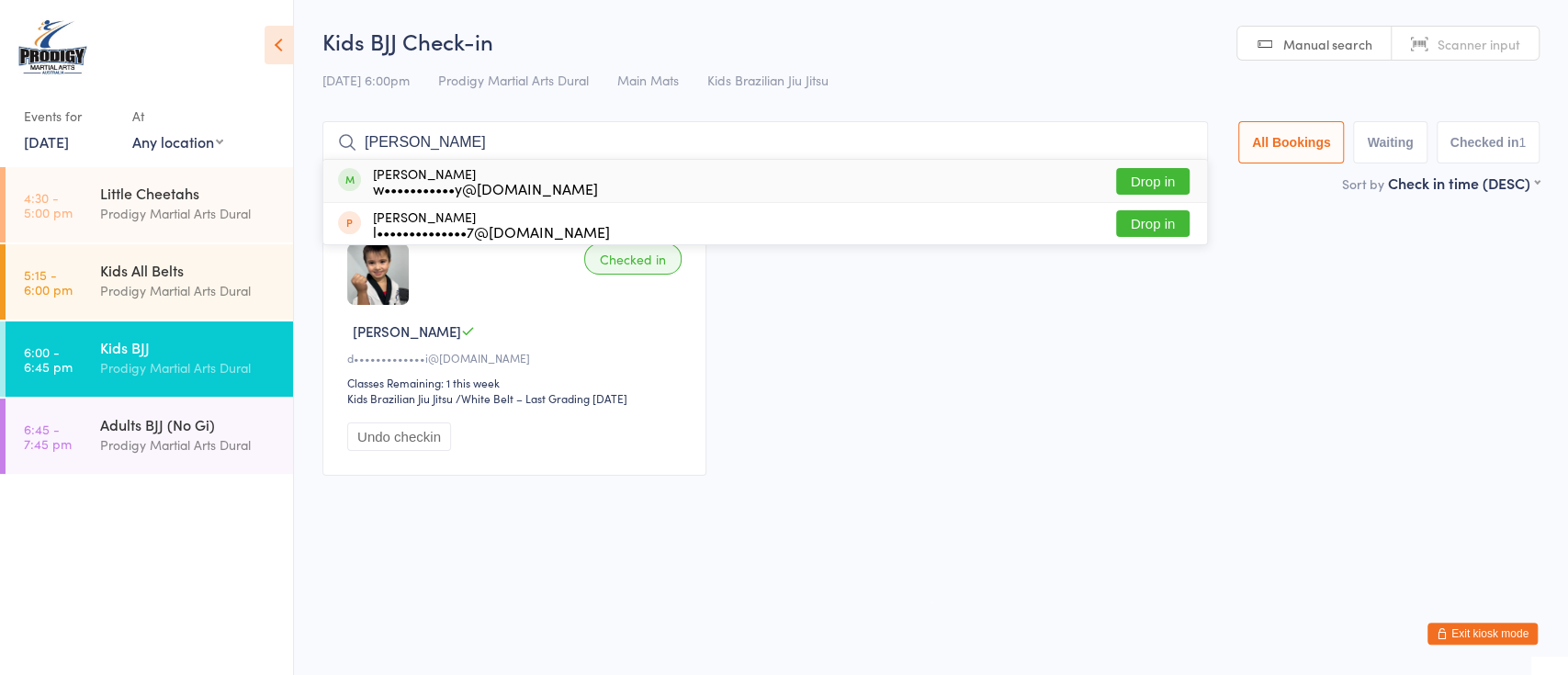
type input "laurence"
click at [1139, 170] on button "Drop in" at bounding box center [1153, 181] width 74 height 27
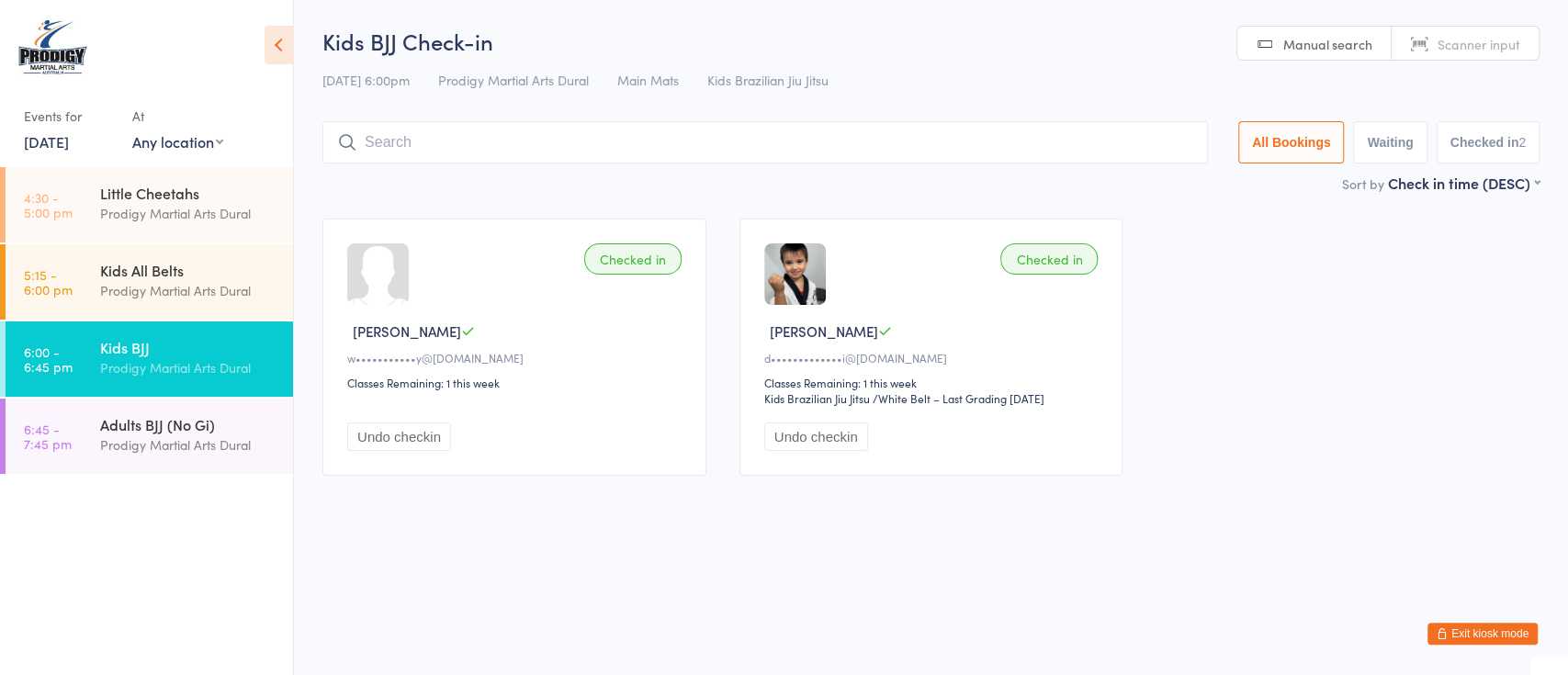
click at [1139, 170] on div "Kids BJJ Check-in 12 Aug 6:00pm Prodigy Martial Arts Dural Main Mats Kids Brazi…" at bounding box center [931, 99] width 1217 height 147
click at [728, 142] on input "search" at bounding box center [764, 142] width 886 height 42
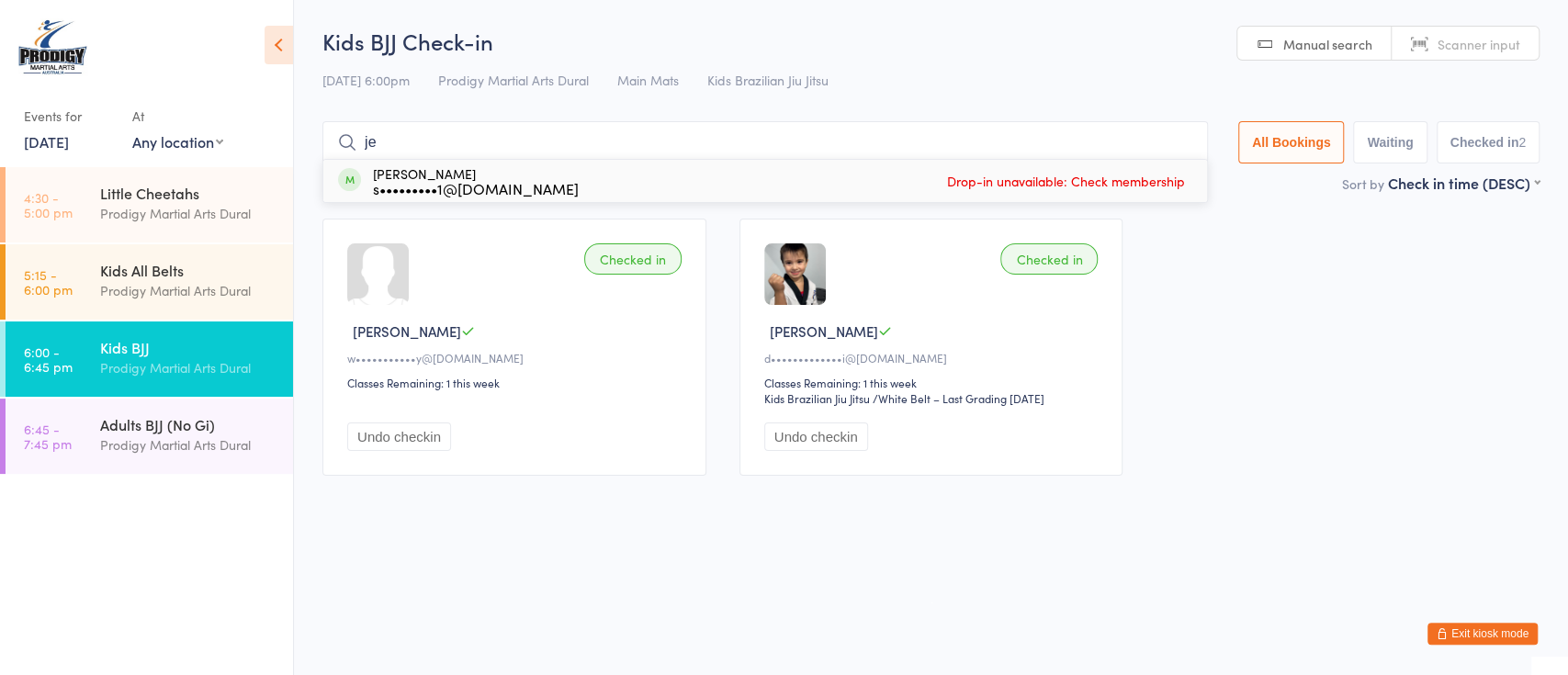
type input "j"
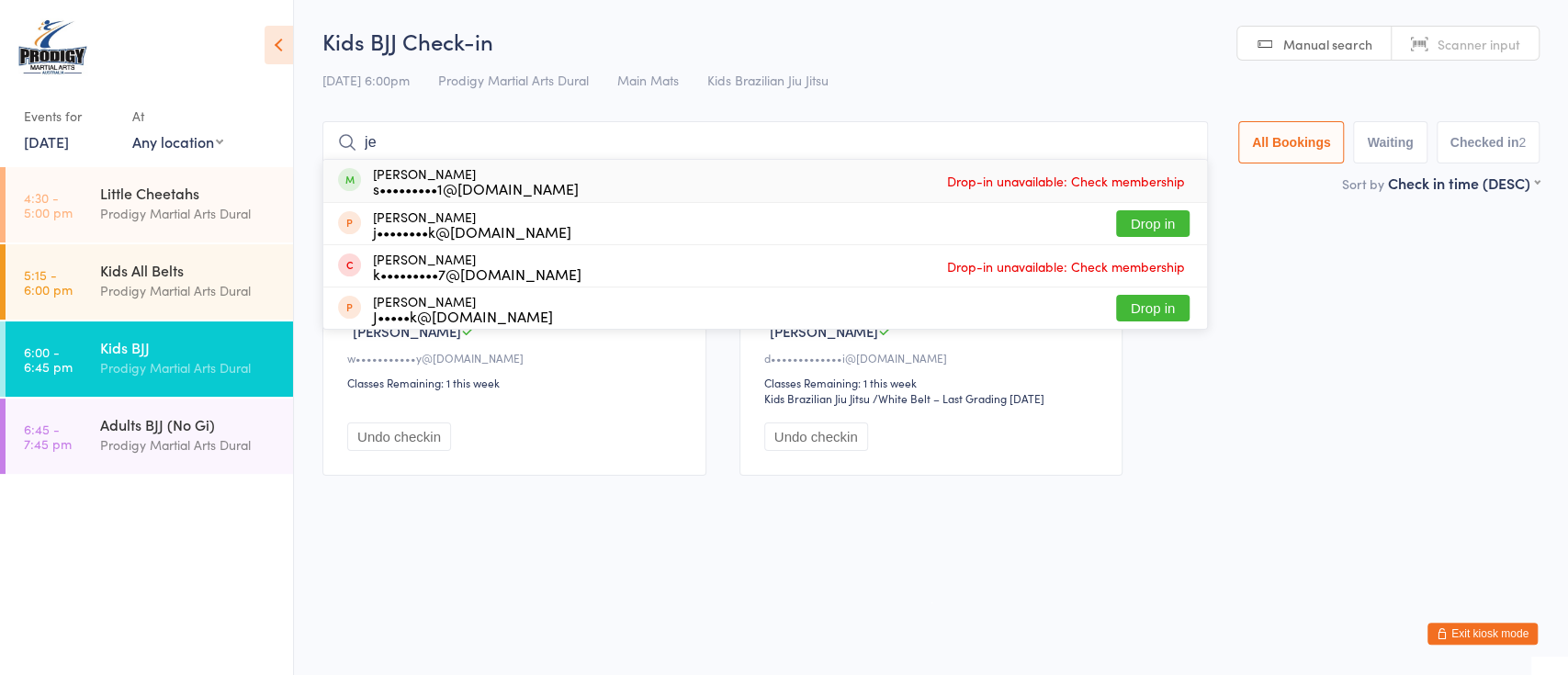
type input "j"
click at [728, 142] on input "je" at bounding box center [764, 142] width 886 height 42
type input "je"
